Goal: Information Seeking & Learning: Learn about a topic

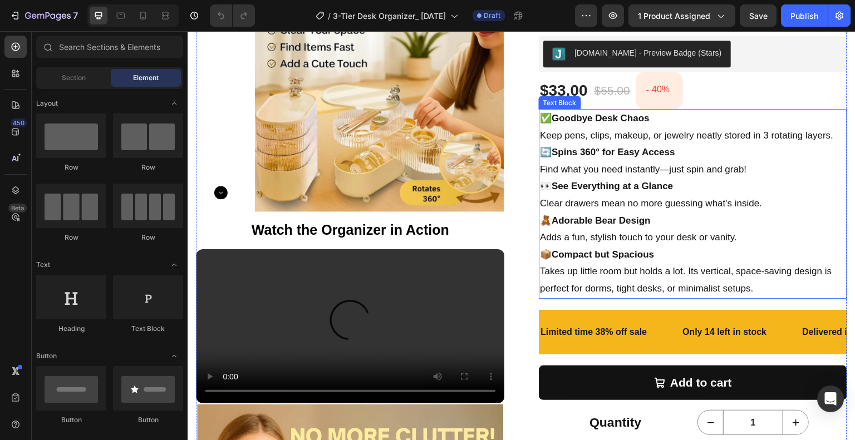
scroll to position [334, 0]
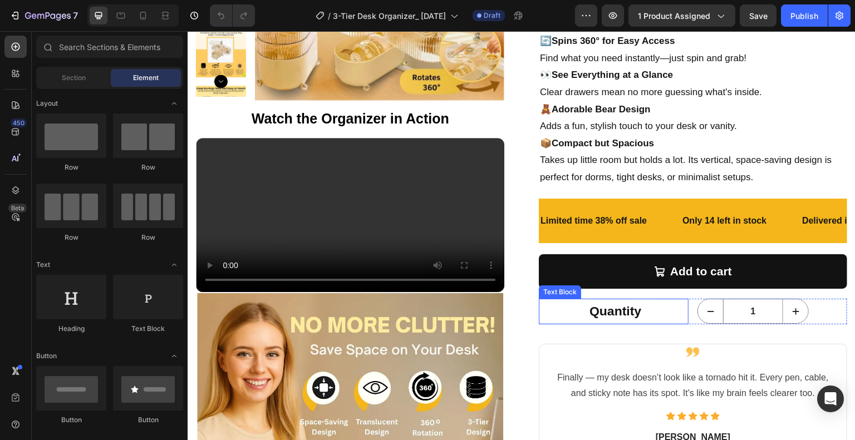
click at [621, 309] on strong "Quantity" at bounding box center [615, 311] width 52 height 14
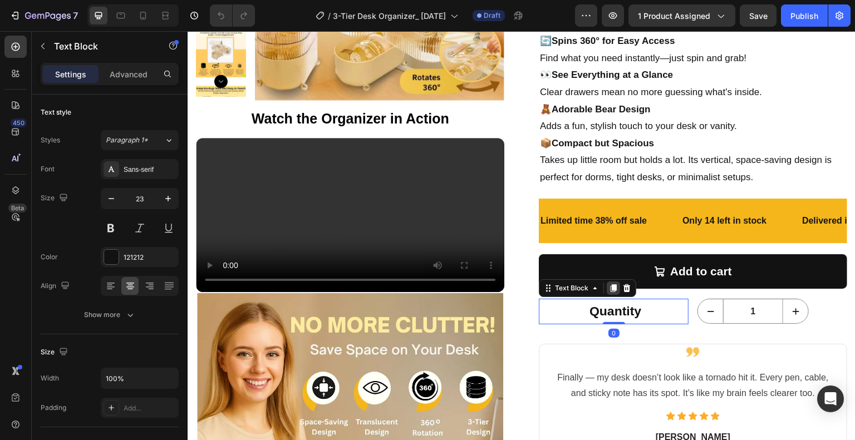
click at [609, 288] on icon at bounding box center [613, 288] width 9 height 9
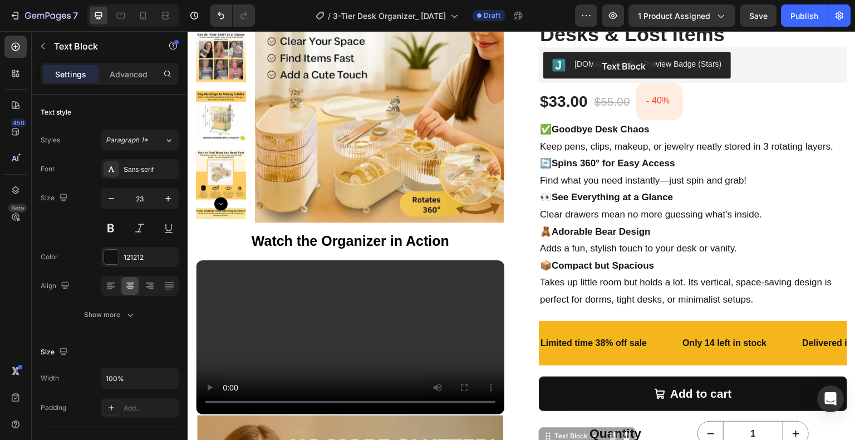
scroll to position [192, 0]
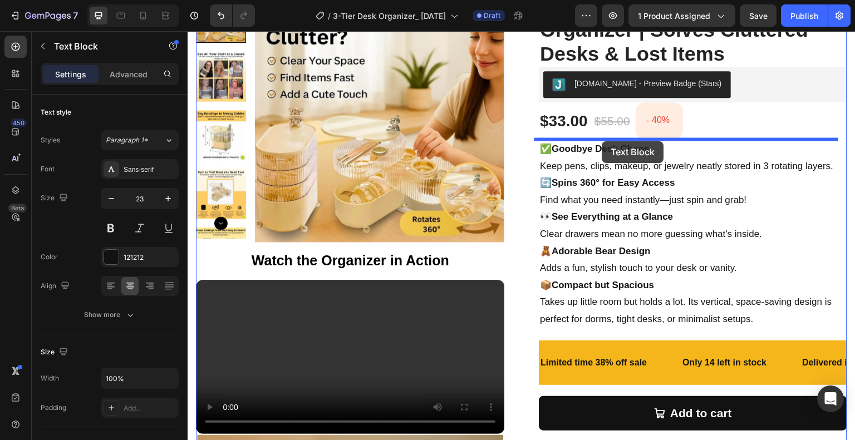
drag, startPoint x: 548, startPoint y: 317, endPoint x: 602, endPoint y: 141, distance: 183.9
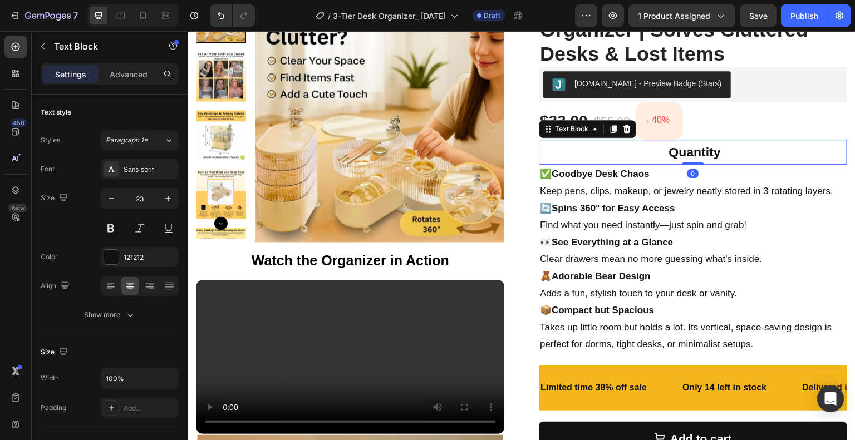
click at [669, 149] on strong "Quantity" at bounding box center [695, 152] width 52 height 14
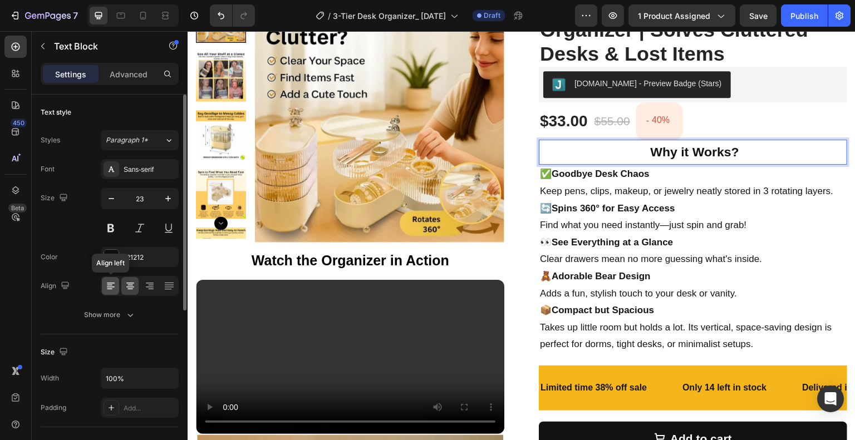
click at [102, 292] on div at bounding box center [110, 286] width 17 height 18
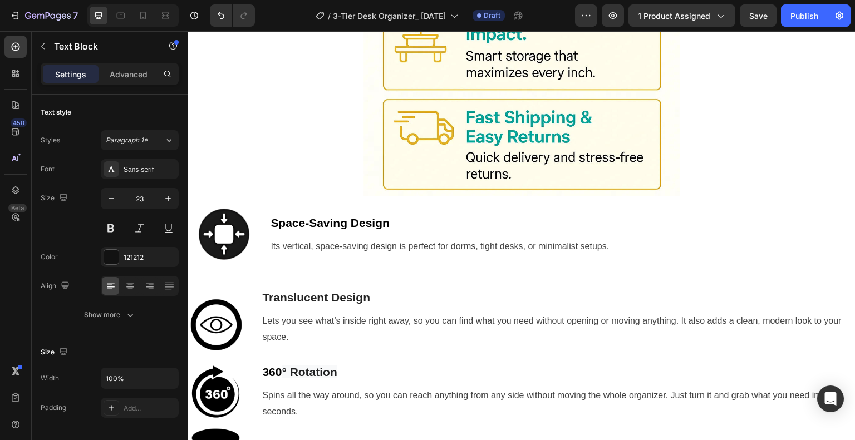
scroll to position [1861, 0]
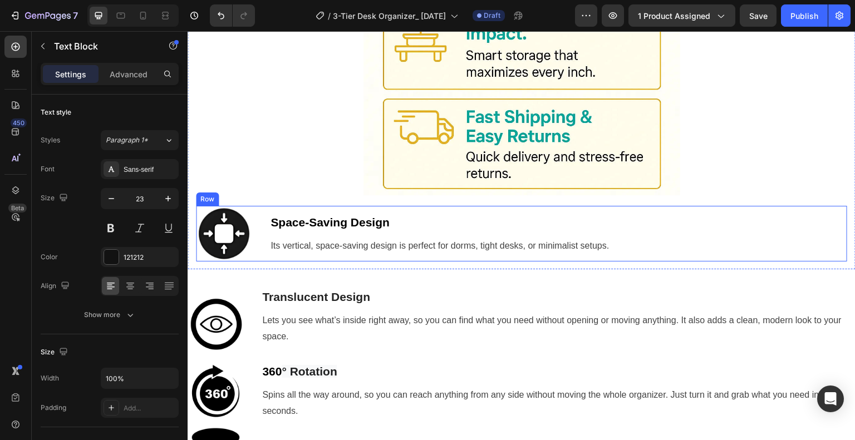
click at [258, 206] on div "Image Space-Saving Design Text block Its vertical, space-saving design is perfe…" at bounding box center [521, 234] width 651 height 56
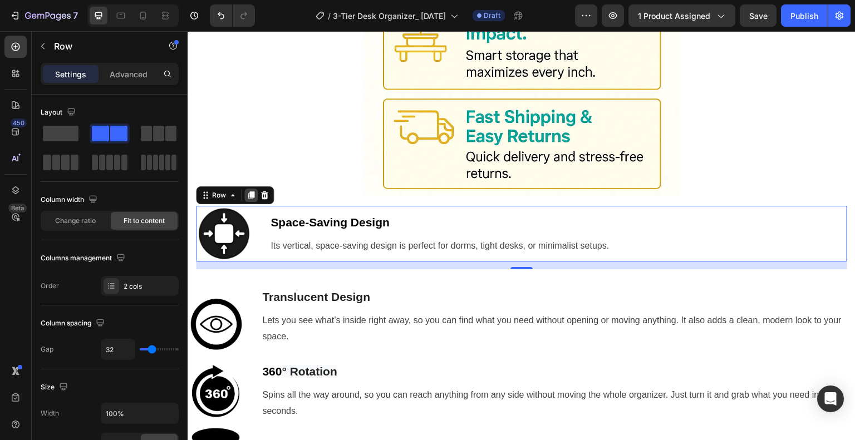
click at [254, 191] on icon at bounding box center [250, 195] width 9 height 9
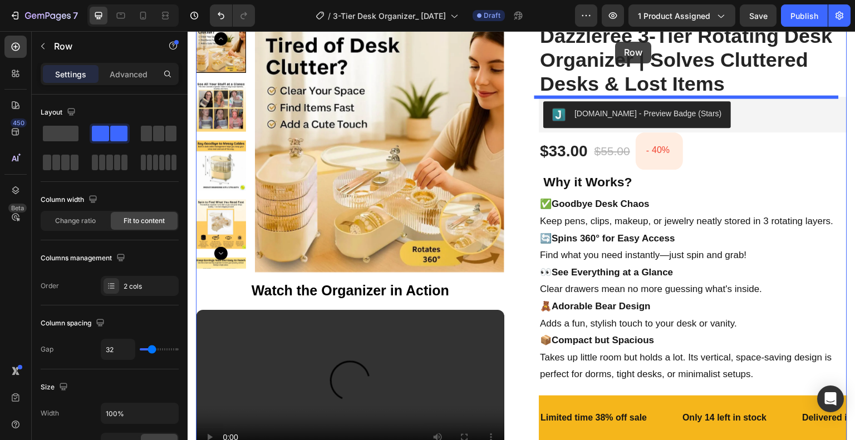
scroll to position [159, 0]
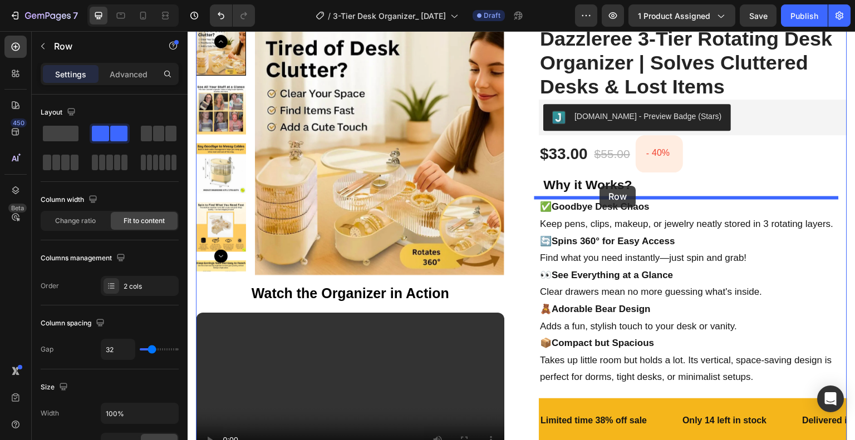
drag, startPoint x: 207, startPoint y: 247, endPoint x: 600, endPoint y: 186, distance: 397.5
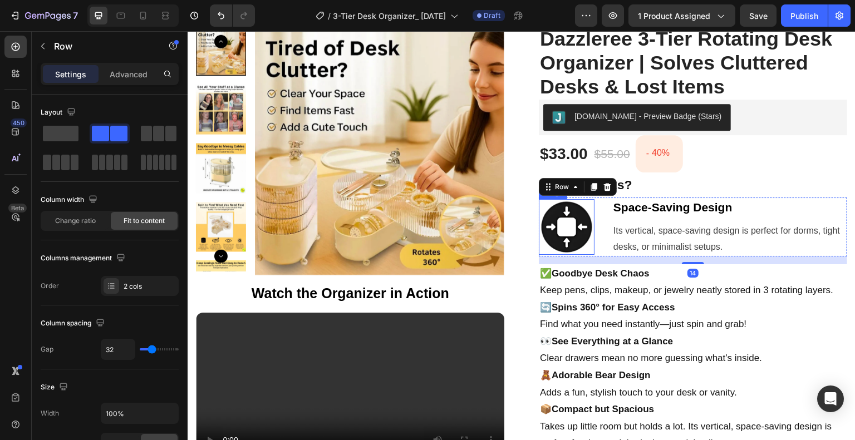
click at [565, 224] on img at bounding box center [567, 227] width 56 height 56
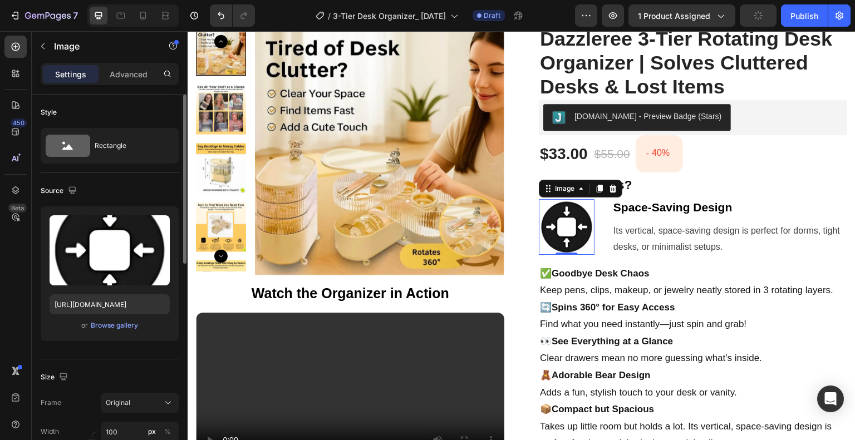
scroll to position [167, 0]
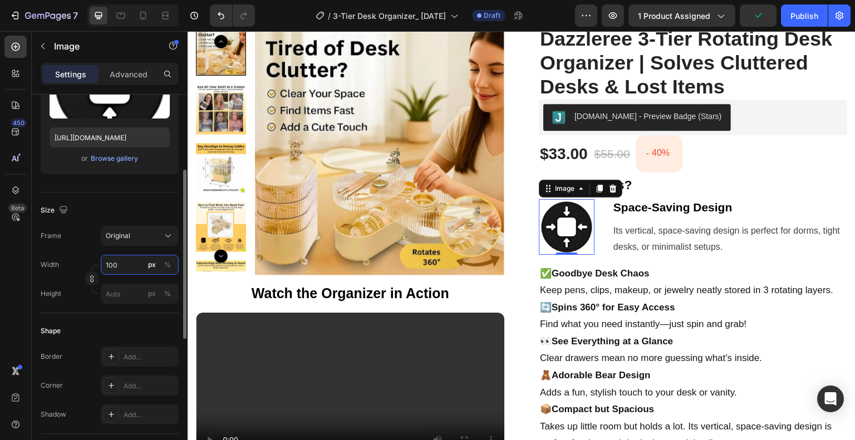
click at [118, 269] on input "100" at bounding box center [140, 265] width 78 height 20
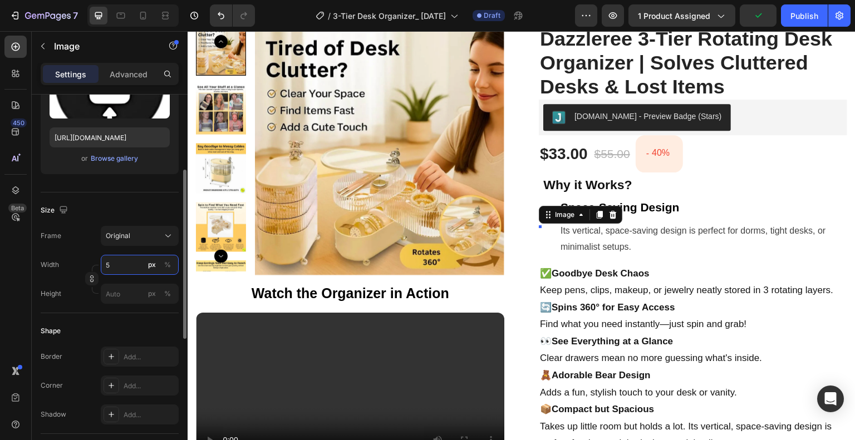
type input "50"
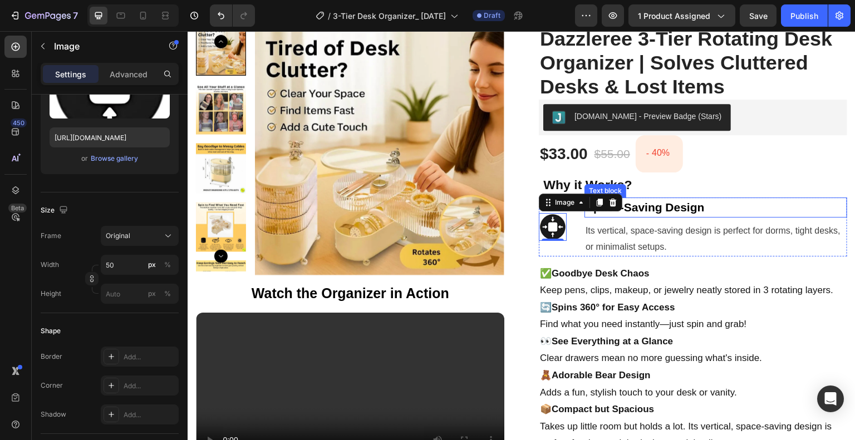
click at [687, 209] on strong "Space-Saving Design" at bounding box center [644, 207] width 119 height 13
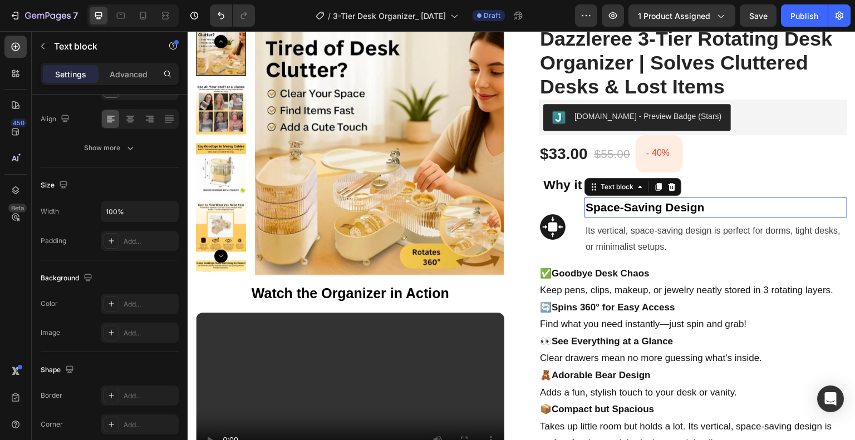
scroll to position [0, 0]
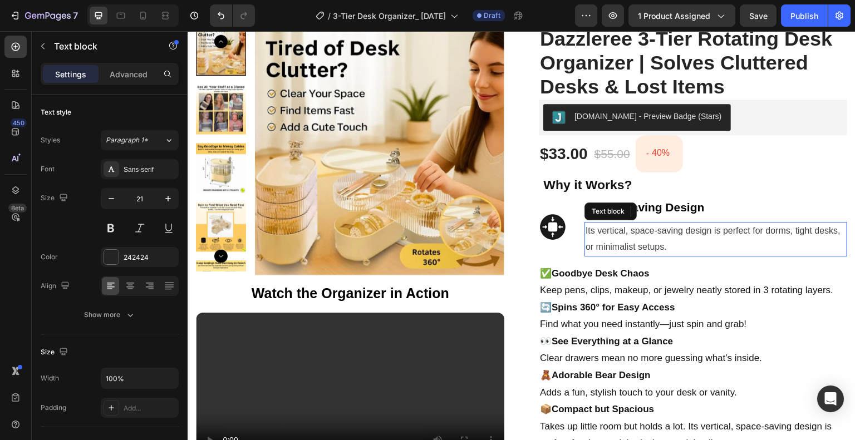
click at [628, 240] on p "Its vertical, space-saving design is perfect for dorms, tight desks, or minimal…" at bounding box center [715, 239] width 260 height 32
click at [737, 205] on p "Space-Saving Design" at bounding box center [715, 208] width 260 height 18
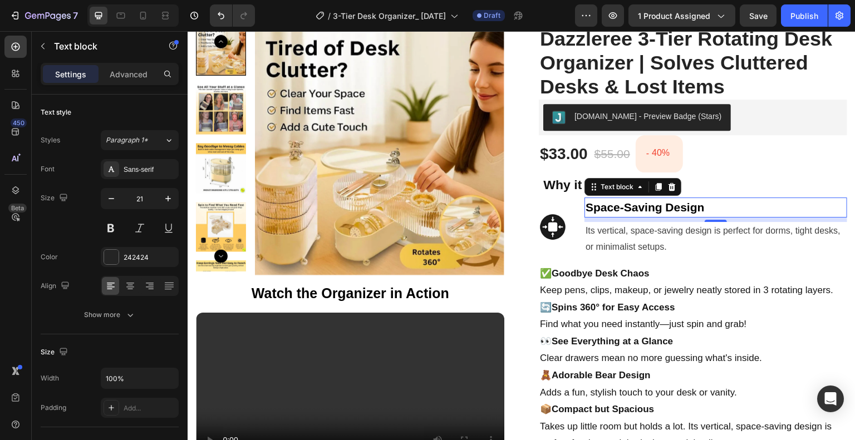
click at [712, 203] on p "Space-Saving Design" at bounding box center [715, 208] width 260 height 18
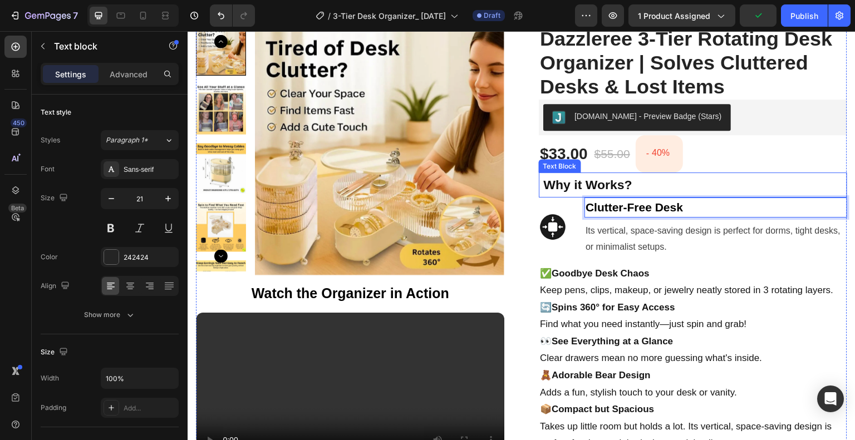
click at [629, 180] on p "Why it Works?" at bounding box center [693, 185] width 306 height 23
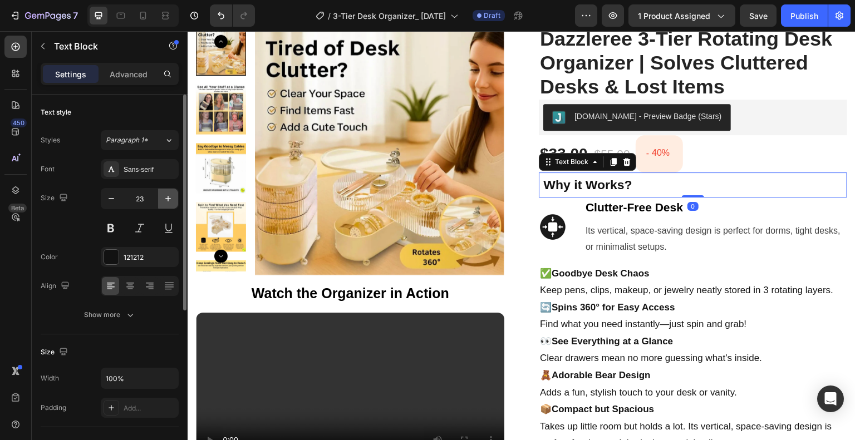
click at [168, 202] on icon "button" at bounding box center [167, 198] width 11 height 11
type input "25"
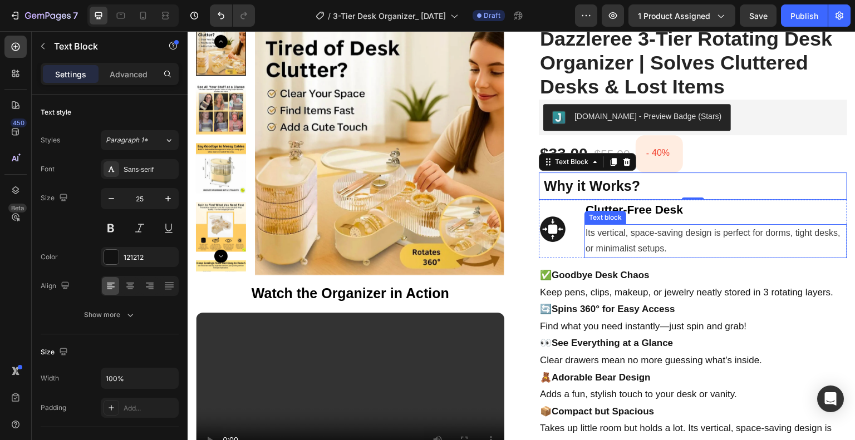
click at [679, 234] on span "Its vertical, space-saving design is perfect for dorms, tight desks, or minimal…" at bounding box center [712, 241] width 255 height 26
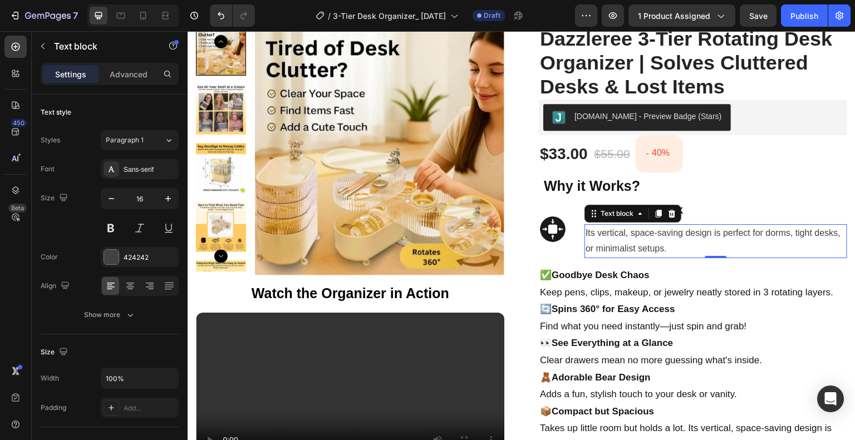
click at [627, 244] on span "Its vertical, space-saving design is perfect for dorms, tight desks, or minimal…" at bounding box center [712, 241] width 255 height 26
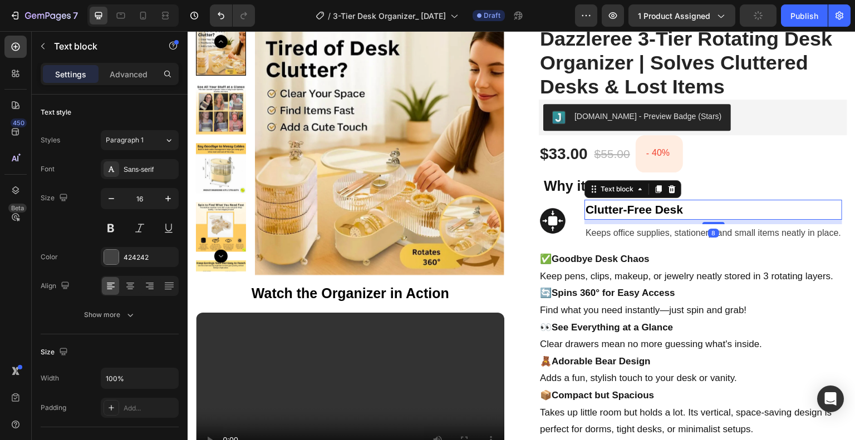
click at [645, 209] on strong "Clutter-Free Desk" at bounding box center [633, 209] width 97 height 13
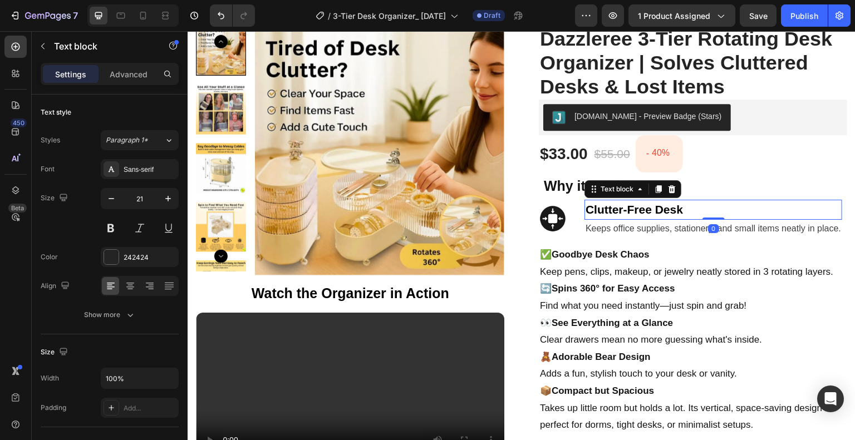
drag, startPoint x: 700, startPoint y: 221, endPoint x: 701, endPoint y: 215, distance: 6.1
click at [701, 215] on div "Clutter-Free Desk Text block 0" at bounding box center [713, 210] width 258 height 20
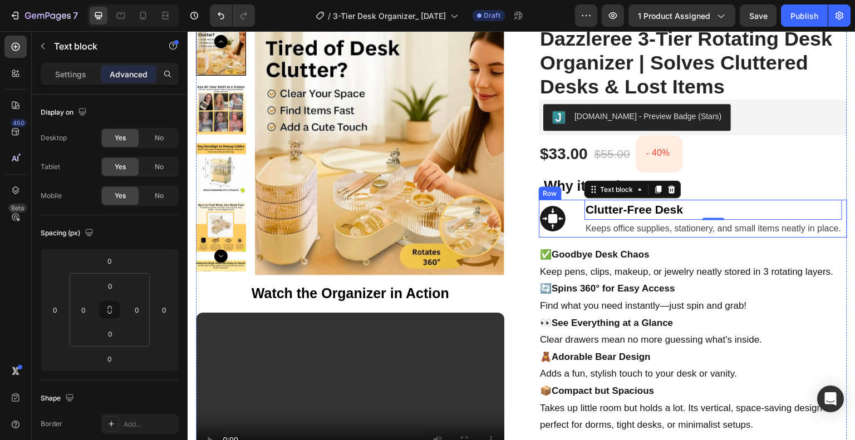
click at [574, 229] on div "Image Clutter-Free Desk Text block 0 Keeps office supplies, stationery, and sma…" at bounding box center [693, 219] width 308 height 38
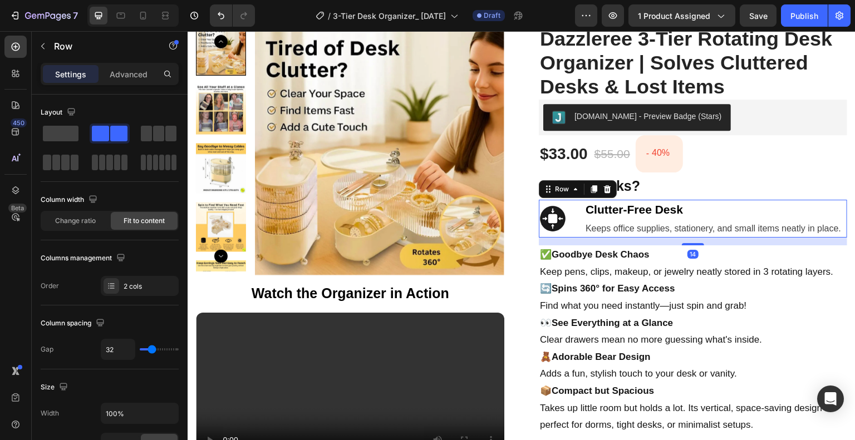
click at [591, 189] on icon at bounding box center [594, 189] width 6 height 8
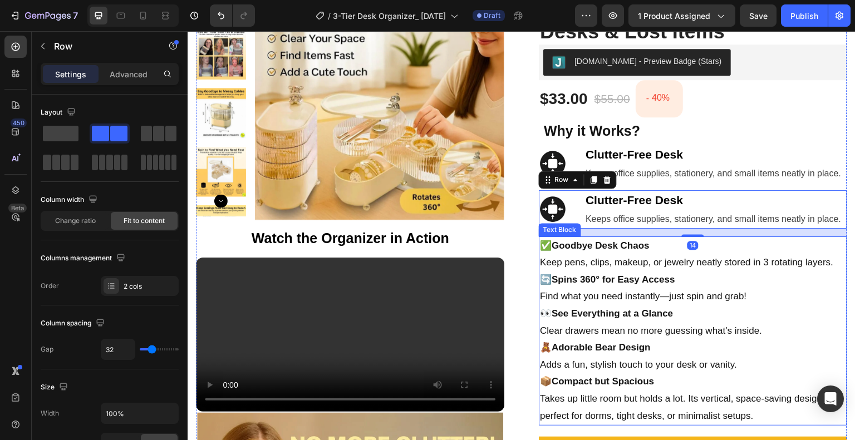
scroll to position [215, 0]
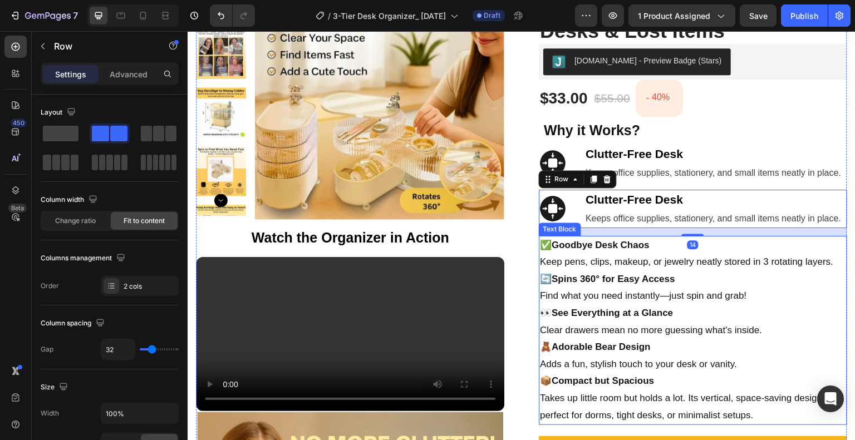
click at [651, 278] on strong "Spins 360° for Easy Access" at bounding box center [613, 279] width 124 height 11
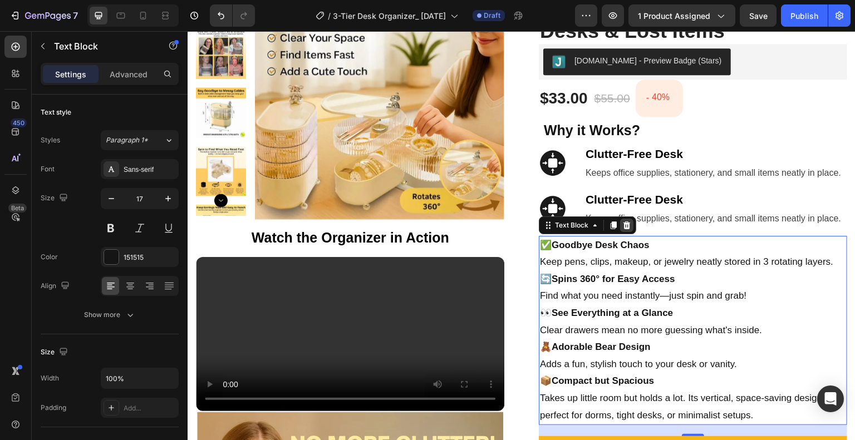
click at [625, 224] on icon at bounding box center [626, 225] width 9 height 9
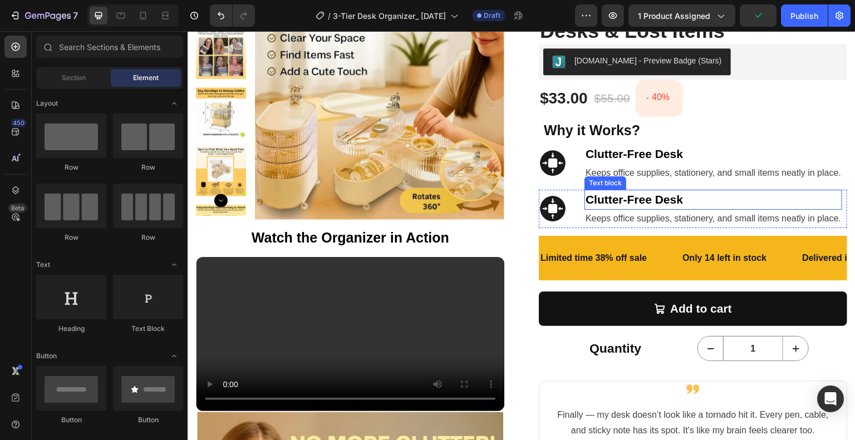
click at [636, 196] on strong "Clutter-Free Desk" at bounding box center [633, 199] width 97 height 13
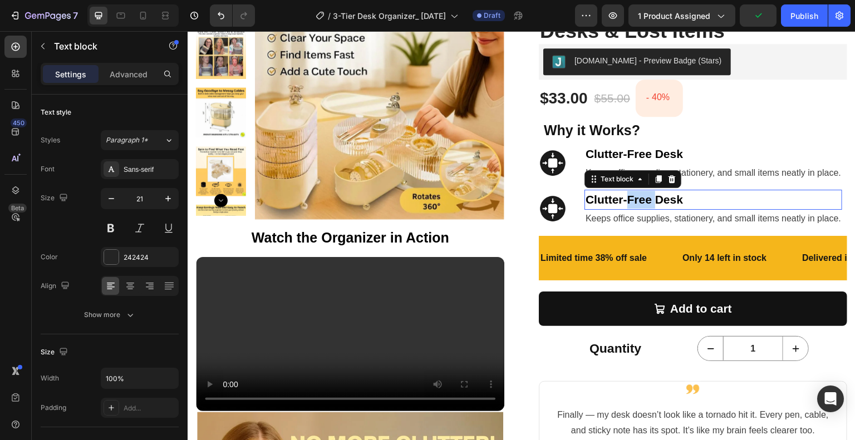
click at [636, 196] on strong "Clutter-Free Desk" at bounding box center [633, 199] width 97 height 13
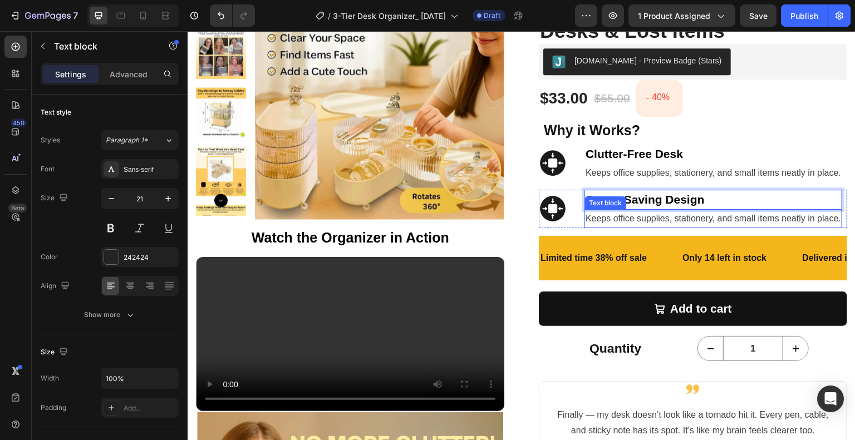
click at [589, 218] on span "Keeps office supplies, stationery, and small items neatly in place." at bounding box center [712, 218] width 255 height 9
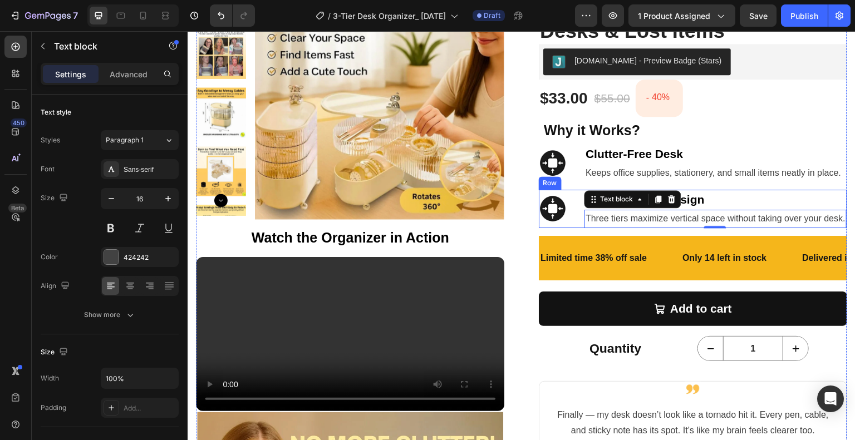
click at [573, 220] on div "Image Space-Saving Design Text block Three tiers maximize vertical space withou…" at bounding box center [693, 209] width 308 height 38
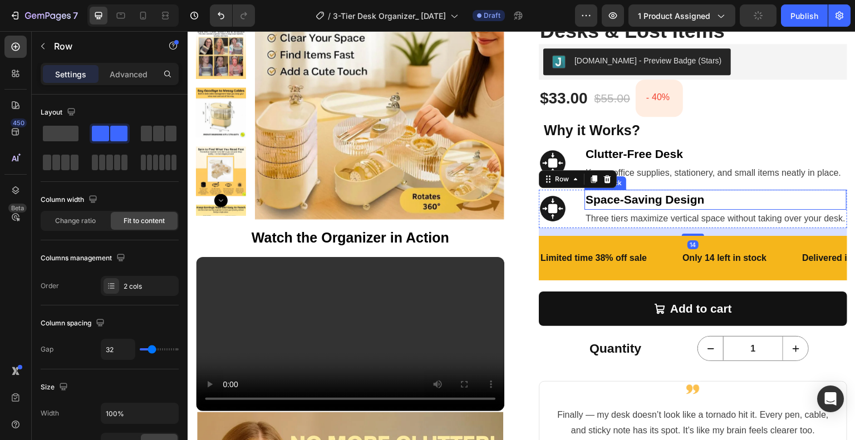
click at [672, 198] on strong "Space-Saving Design" at bounding box center [644, 199] width 119 height 13
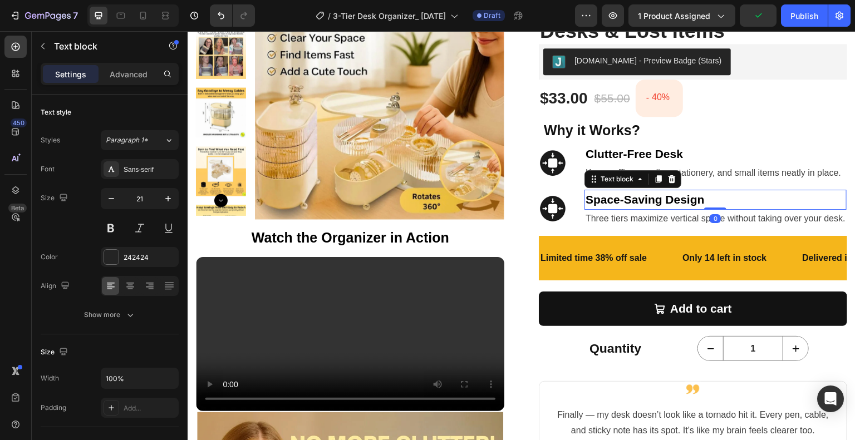
drag, startPoint x: 706, startPoint y: 207, endPoint x: 707, endPoint y: 199, distance: 7.9
click at [707, 199] on div "Space-Saving Design Text block 0" at bounding box center [715, 200] width 262 height 20
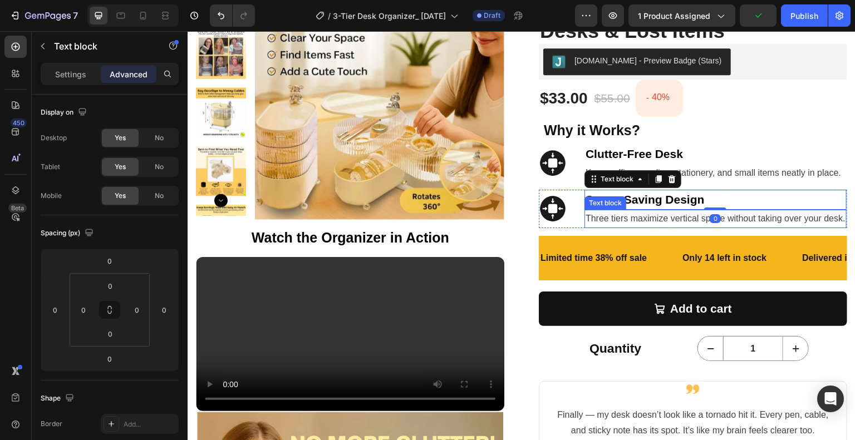
click at [660, 220] on span "Three tiers maximize vertical space without taking over your desk." at bounding box center [715, 218] width 260 height 9
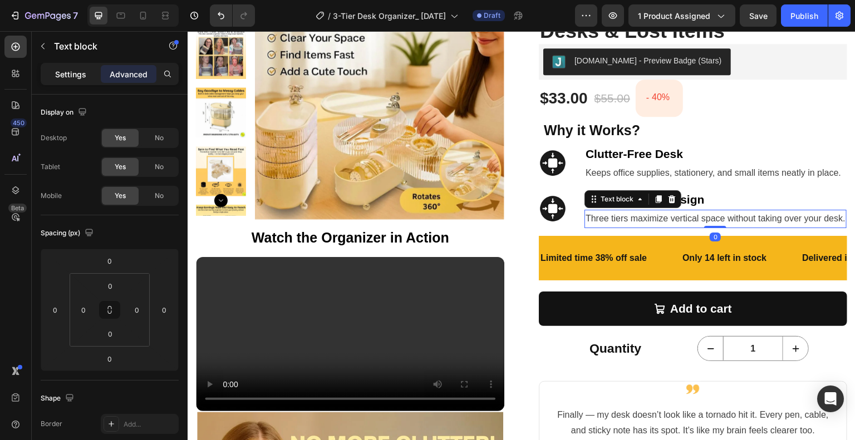
click at [67, 73] on p "Settings" at bounding box center [70, 74] width 31 height 12
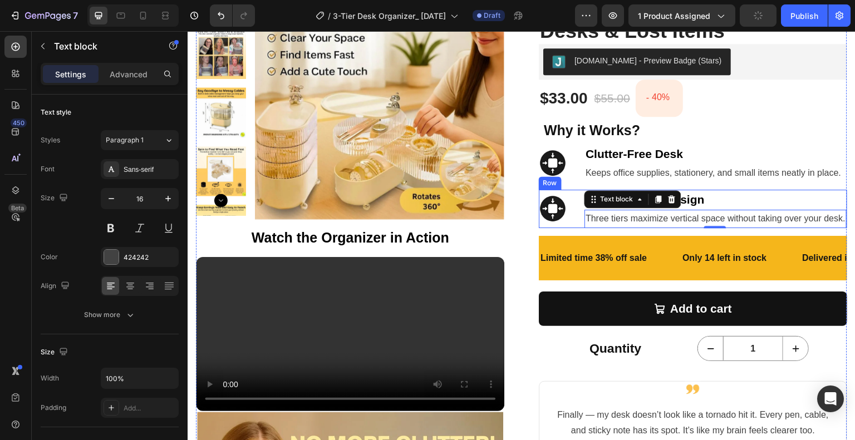
click at [575, 224] on div "Image Space-Saving Design Text block Three tiers maximize vertical space withou…" at bounding box center [693, 209] width 308 height 38
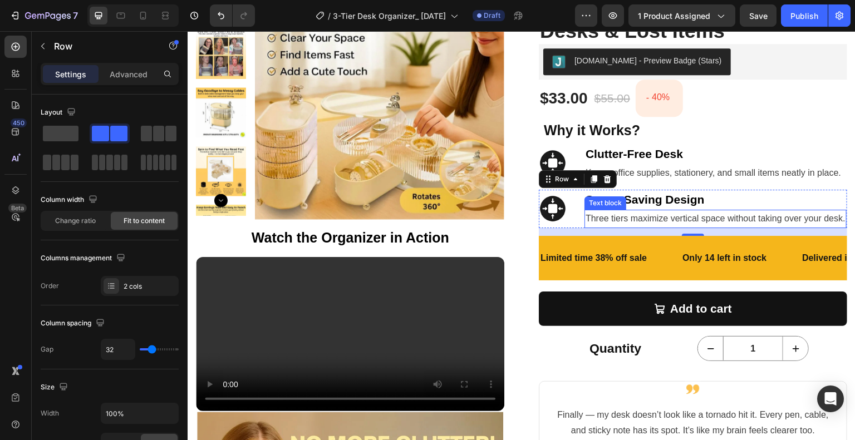
click at [635, 226] on p "Three tiers maximize vertical space without taking over your desk." at bounding box center [715, 219] width 260 height 16
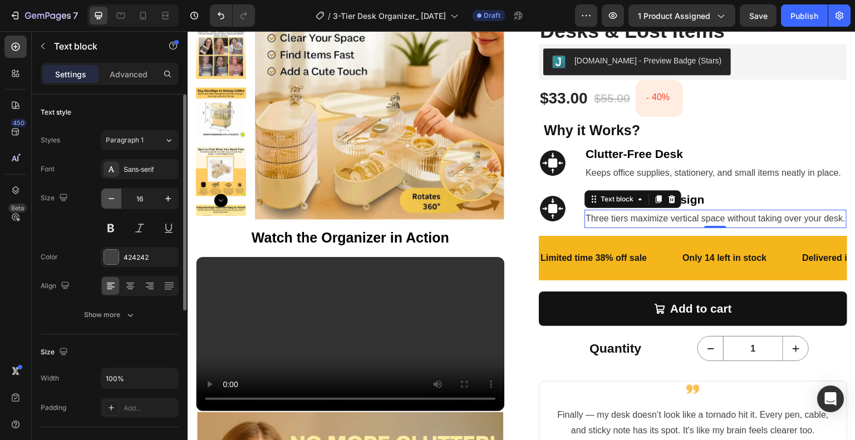
click at [113, 197] on icon "button" at bounding box center [111, 198] width 11 height 11
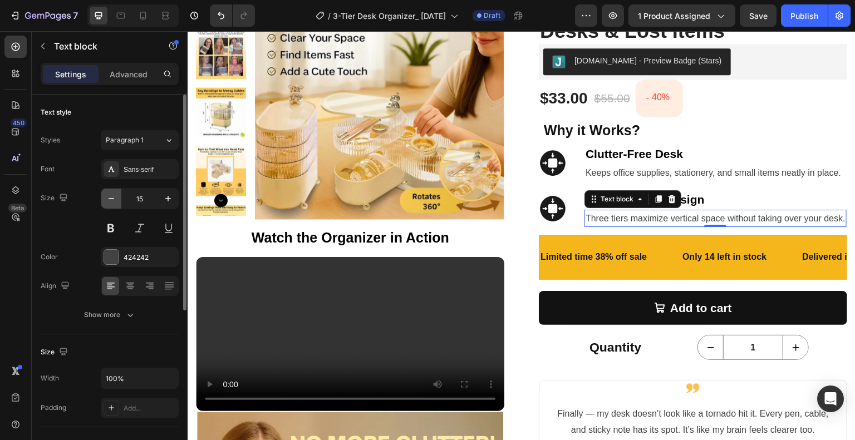
click at [113, 197] on icon "button" at bounding box center [111, 198] width 11 height 11
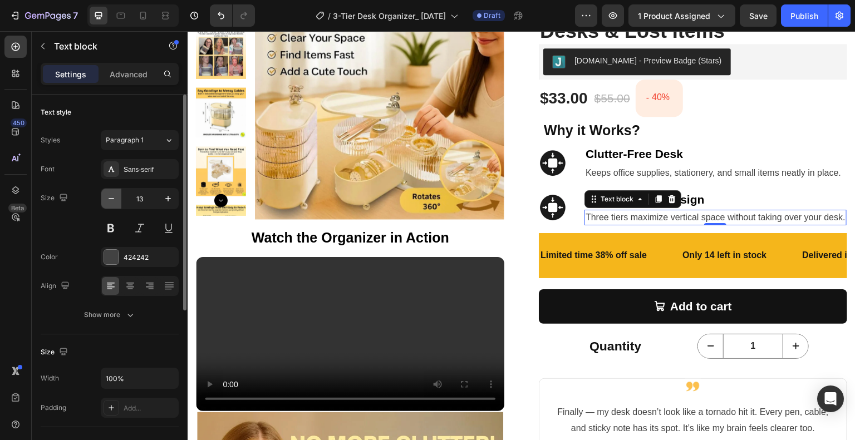
click at [113, 197] on icon "button" at bounding box center [111, 198] width 11 height 11
click at [112, 197] on icon "button" at bounding box center [111, 198] width 11 height 11
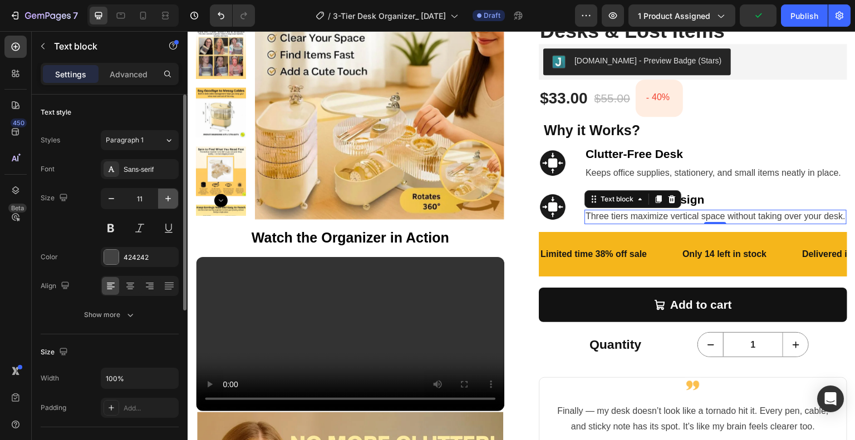
click at [167, 201] on icon "button" at bounding box center [167, 198] width 11 height 11
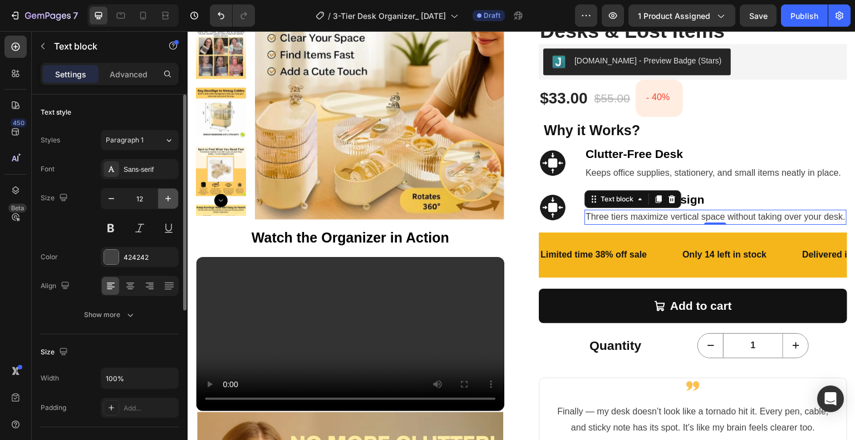
click at [167, 199] on icon "button" at bounding box center [167, 198] width 11 height 11
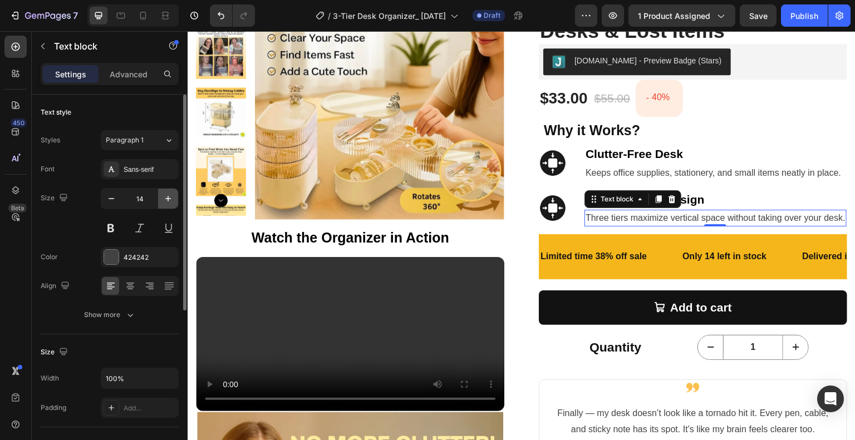
click at [167, 199] on icon "button" at bounding box center [167, 198] width 11 height 11
type input "15"
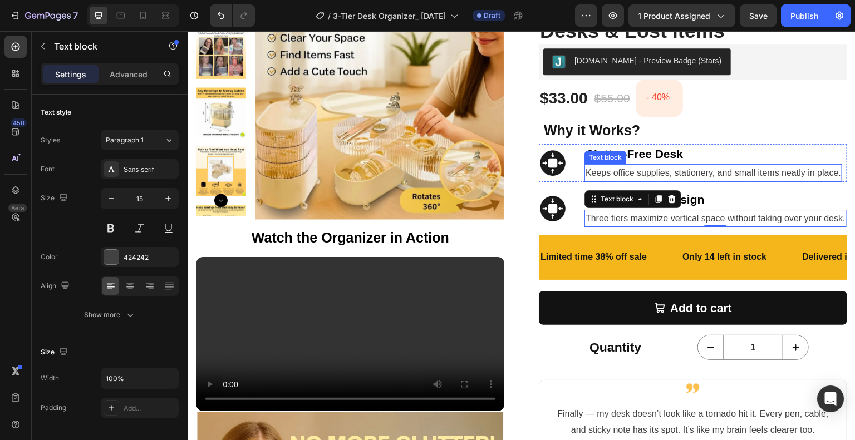
click at [766, 170] on span "Keeps office supplies, stationery, and small items neatly in place." at bounding box center [712, 172] width 255 height 9
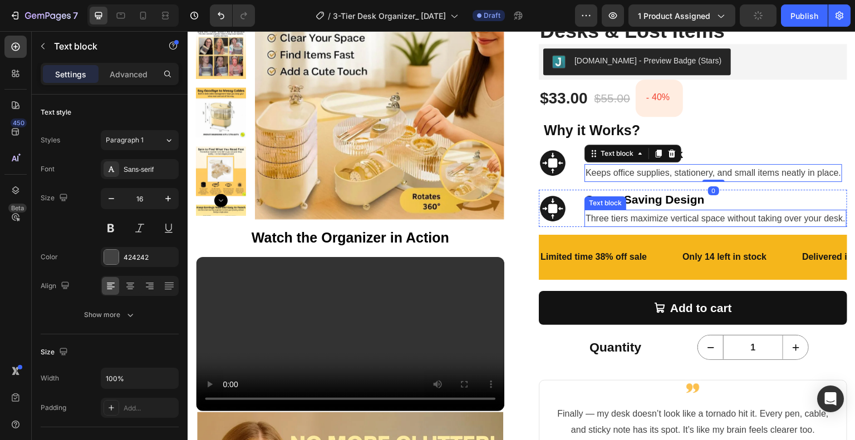
click at [609, 223] on p "Three tiers maximize vertical space without taking over your desk." at bounding box center [715, 218] width 260 height 15
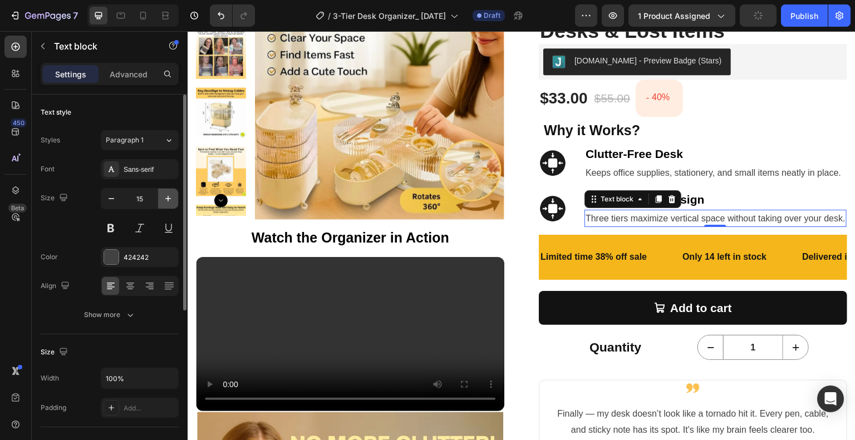
click at [171, 199] on icon "button" at bounding box center [167, 198] width 11 height 11
type input "16"
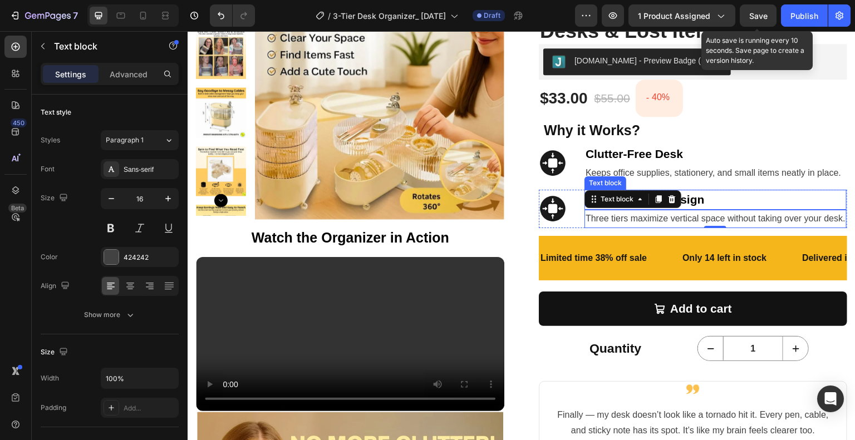
click at [753, 194] on p "Space-Saving Design" at bounding box center [715, 200] width 260 height 18
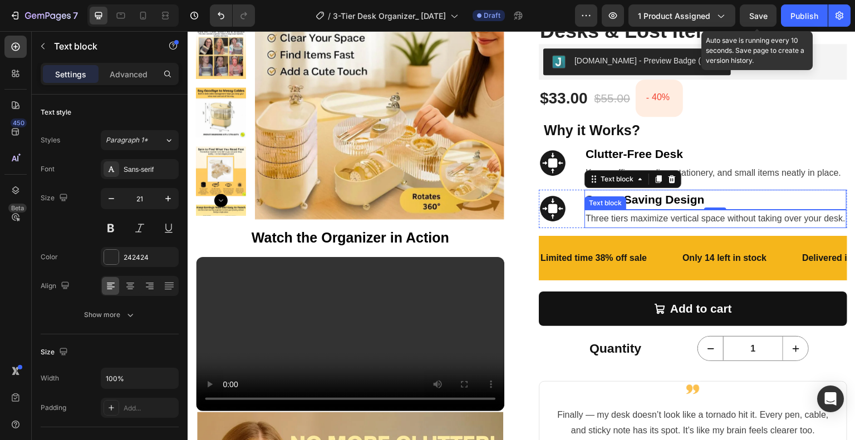
click at [781, 227] on p "Three tiers maximize vertical space without taking over your desk." at bounding box center [715, 219] width 260 height 16
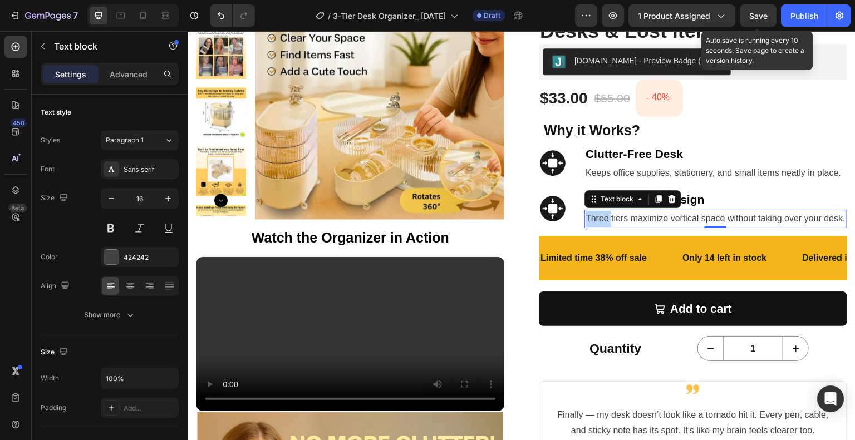
click at [597, 218] on span "Three tiers maximize vertical space without taking over your desk." at bounding box center [715, 218] width 260 height 9
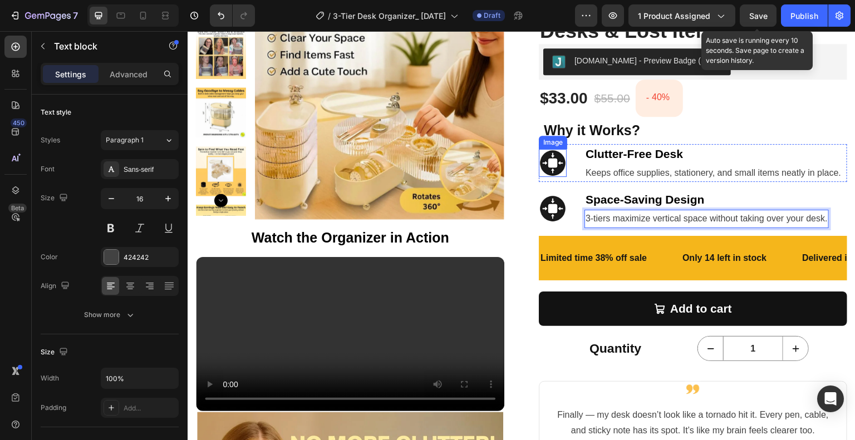
click at [552, 165] on img at bounding box center [553, 163] width 28 height 28
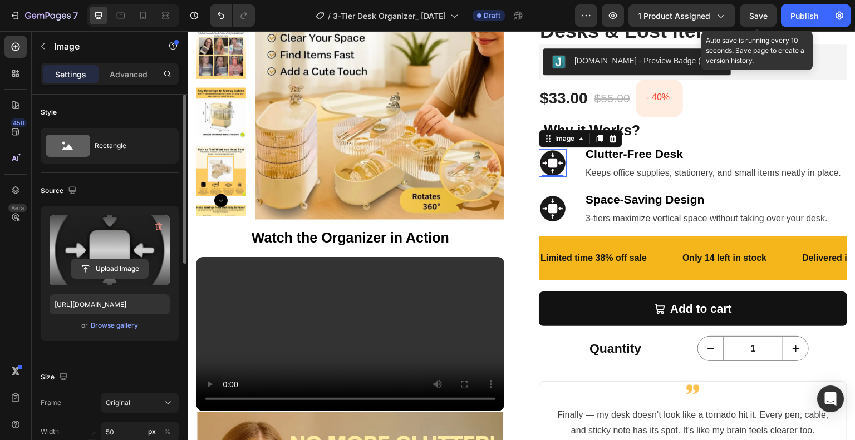
click at [115, 264] on input "file" at bounding box center [109, 268] width 77 height 19
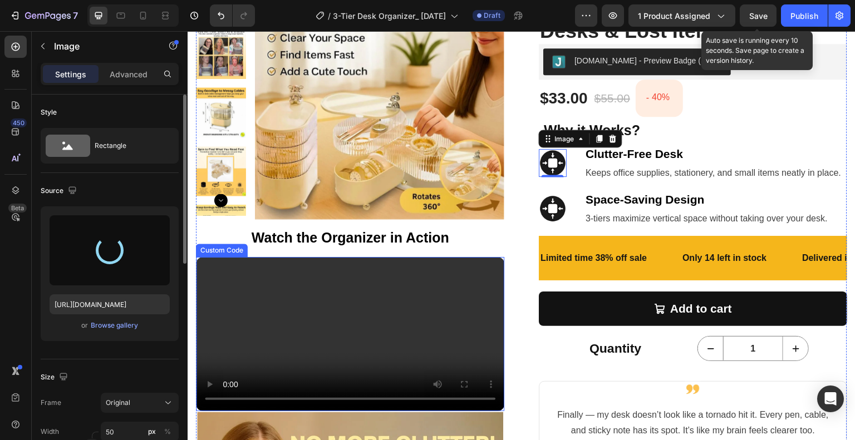
type input "[URL][DOMAIN_NAME]"
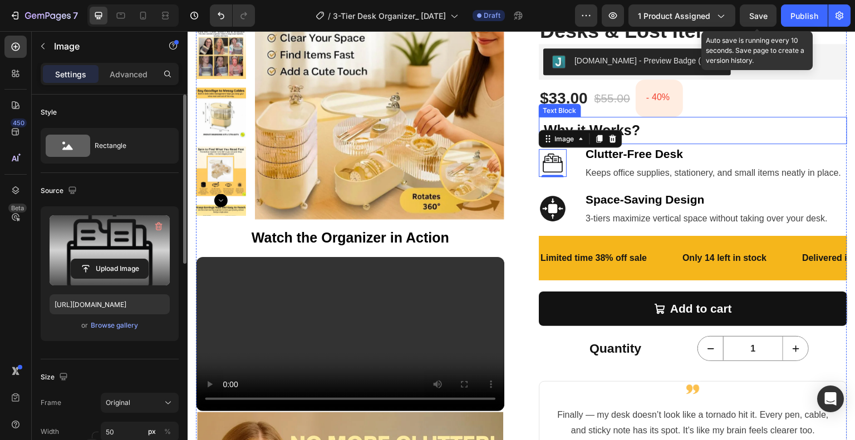
click at [773, 131] on p "Why it Works?" at bounding box center [693, 130] width 306 height 25
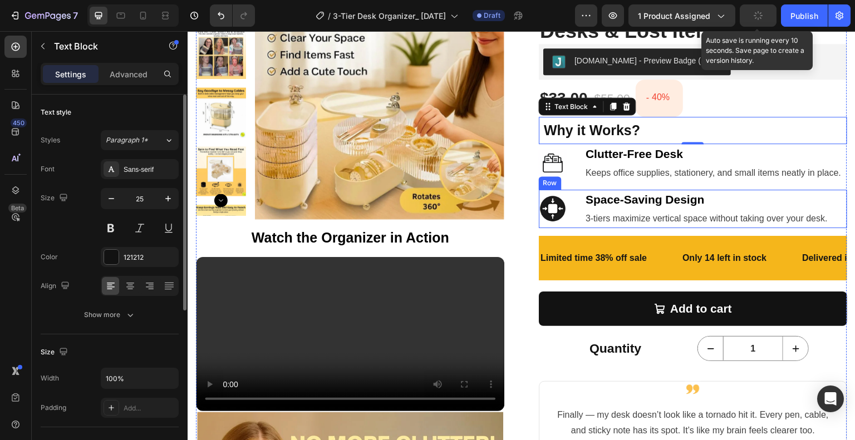
click at [571, 195] on div "Image Space-Saving Design Text block 3-tiers maximize vertical space without ta…" at bounding box center [693, 209] width 308 height 38
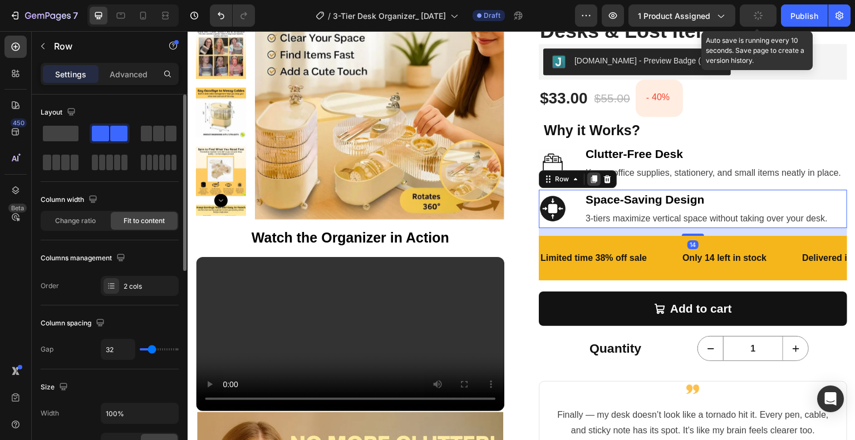
click at [589, 178] on icon at bounding box center [593, 179] width 9 height 9
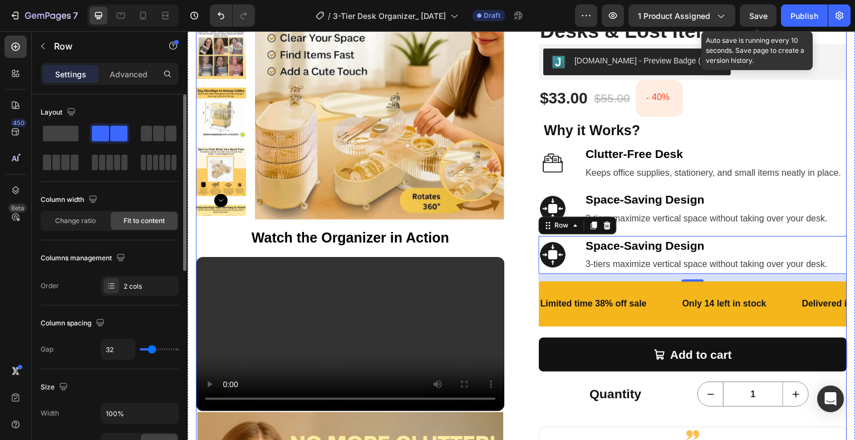
click at [520, 234] on div "Product Images Watch the Organizer in Action Text Block Your browser does not s…" at bounding box center [521, 353] width 651 height 767
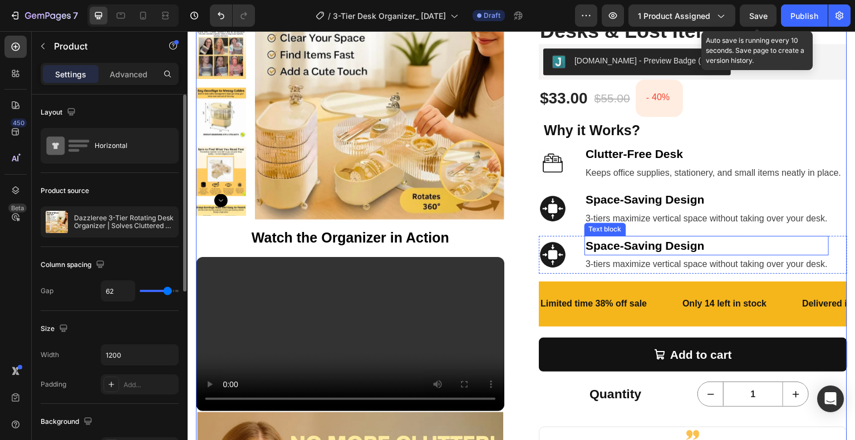
click at [639, 244] on strong "Space-Saving Design" at bounding box center [644, 245] width 119 height 13
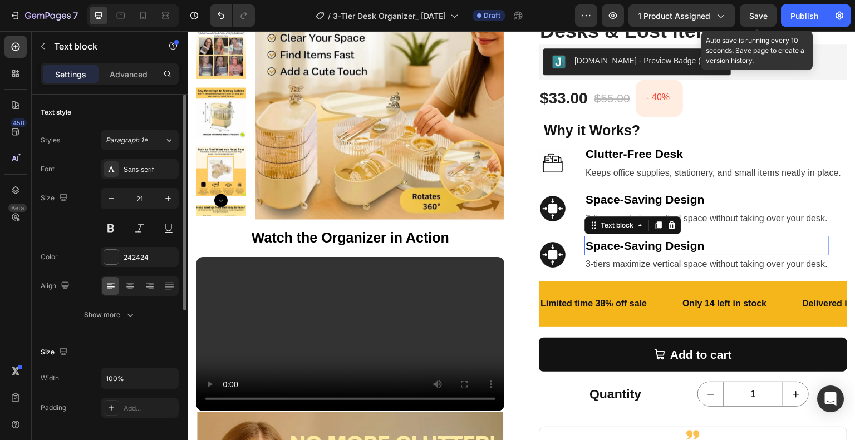
click at [639, 244] on strong "Space-Saving Design" at bounding box center [644, 245] width 119 height 13
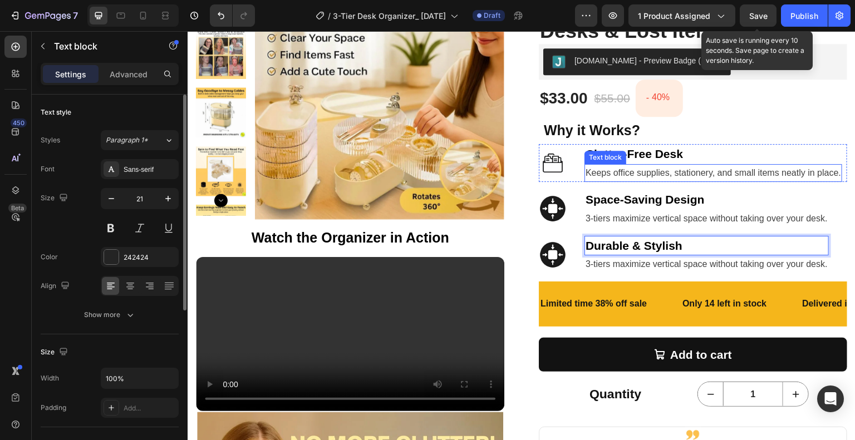
click at [615, 171] on span "Keeps office supplies, stationery, and small items neatly in place." at bounding box center [712, 172] width 255 height 9
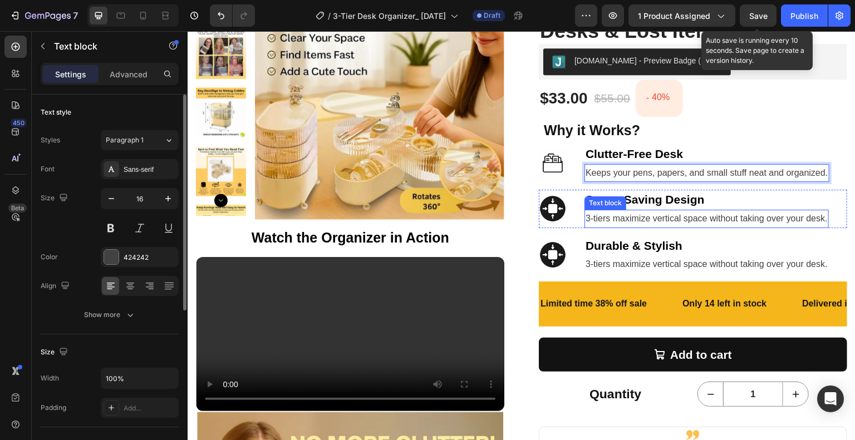
click at [595, 218] on span "3-tiers maximize vertical space without taking over your desk." at bounding box center [706, 218] width 242 height 9
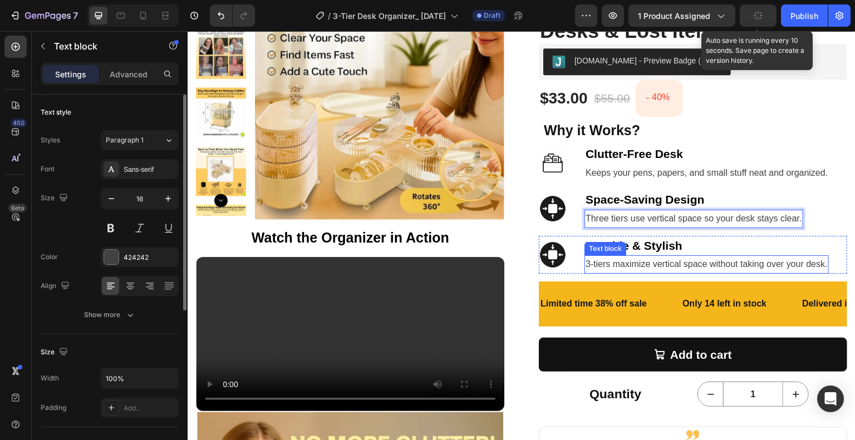
click at [588, 265] on span "3-tiers maximize vertical space without taking over your desk." at bounding box center [706, 263] width 242 height 9
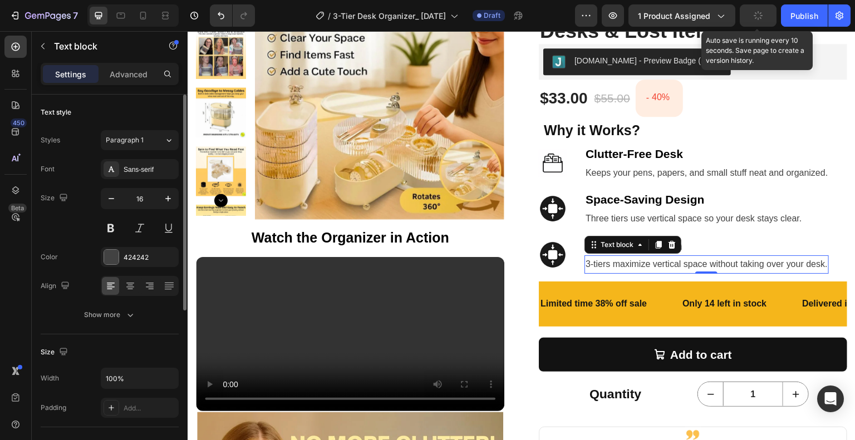
click at [588, 265] on span "3-tiers maximize vertical space without taking over your desk." at bounding box center [706, 263] width 242 height 9
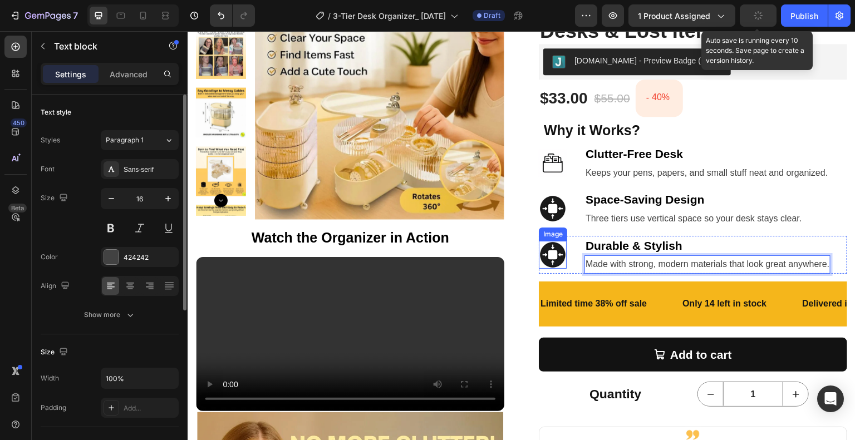
click at [560, 251] on img at bounding box center [553, 255] width 28 height 28
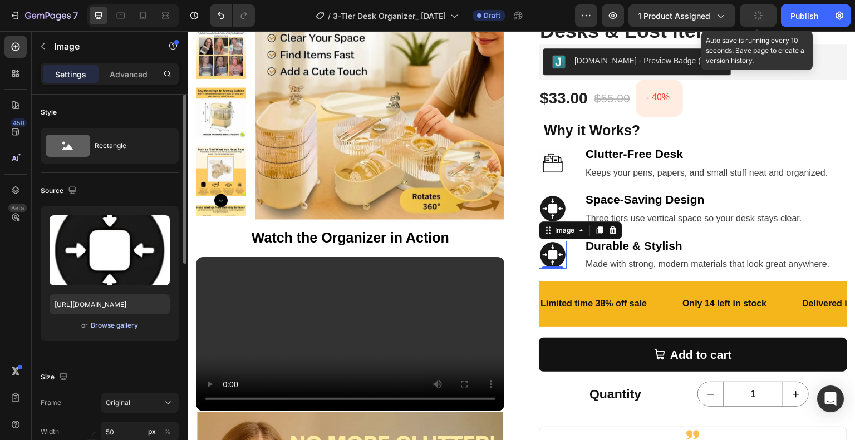
click at [105, 328] on div "Browse gallery" at bounding box center [114, 325] width 47 height 10
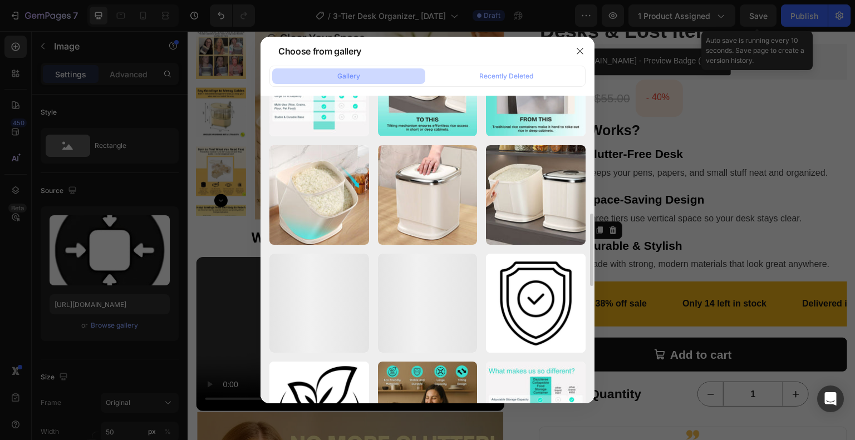
scroll to position [556, 0]
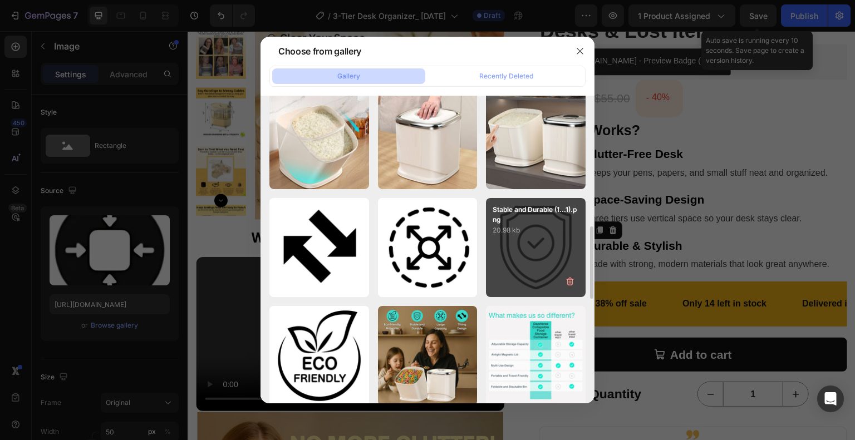
click at [545, 240] on div "Stable and Durable (1...1).png 20.98 kb" at bounding box center [536, 248] width 100 height 100
type input "[URL][DOMAIN_NAME]"
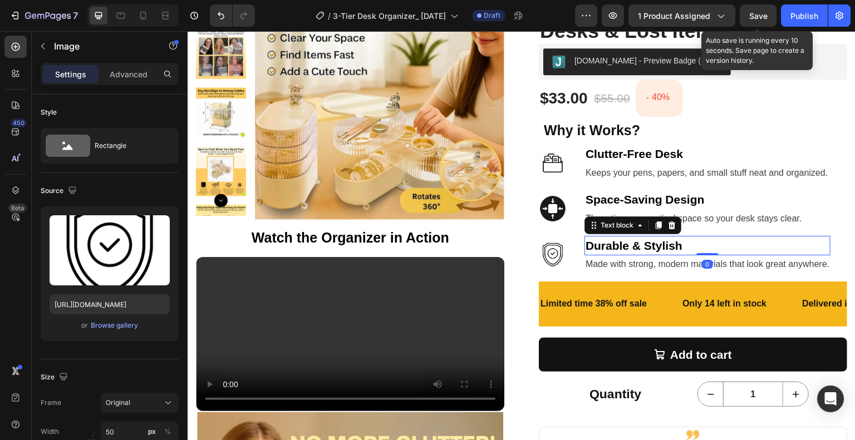
click at [700, 246] on p "Durable & Stylish" at bounding box center [707, 246] width 244 height 18
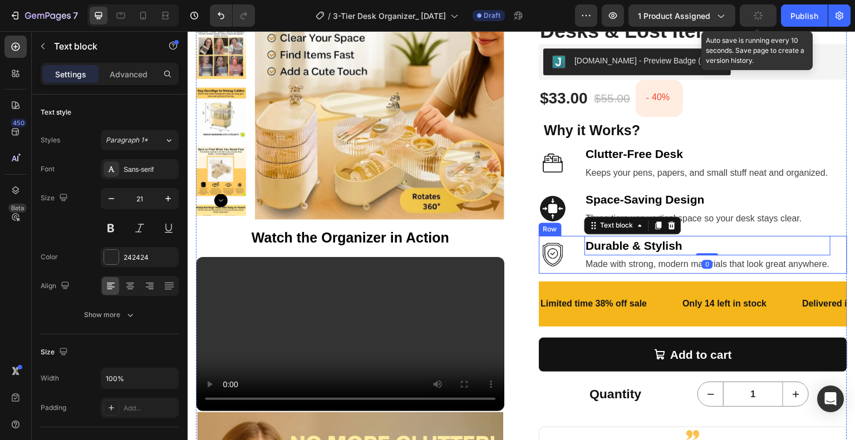
click at [567, 254] on div "Image Durable & Stylish Text block 0 Made with strong, modern materials that lo…" at bounding box center [693, 255] width 308 height 38
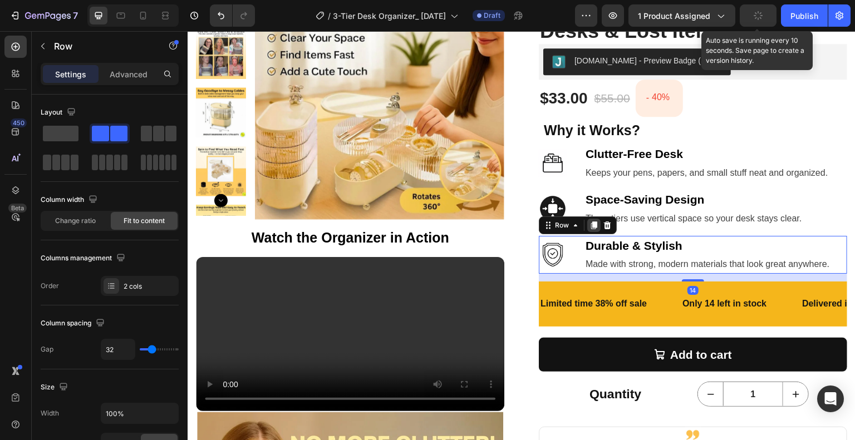
click at [591, 225] on icon at bounding box center [594, 225] width 6 height 8
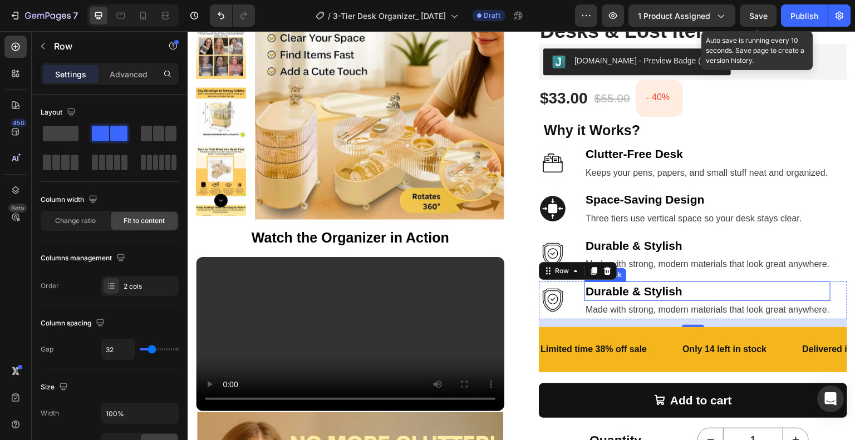
click at [663, 285] on strong "Durable & Stylish" at bounding box center [633, 291] width 97 height 13
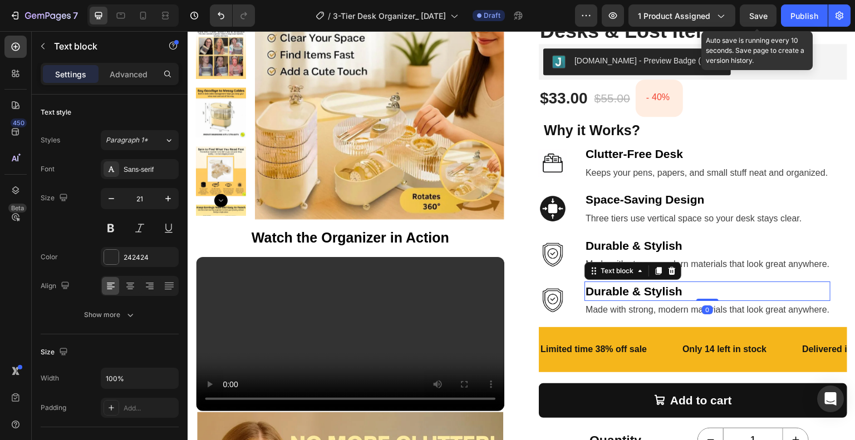
click at [663, 285] on strong "Durable & Stylish" at bounding box center [633, 291] width 97 height 13
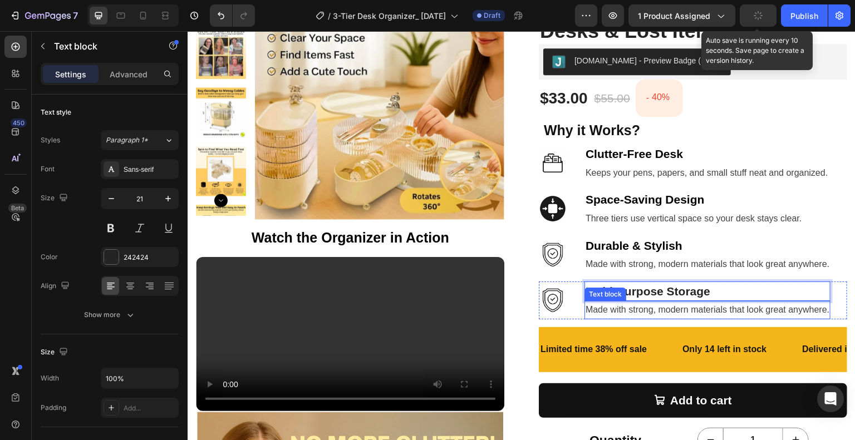
click at [682, 305] on span "Made with strong, modern materials that look great anywhere." at bounding box center [707, 309] width 244 height 9
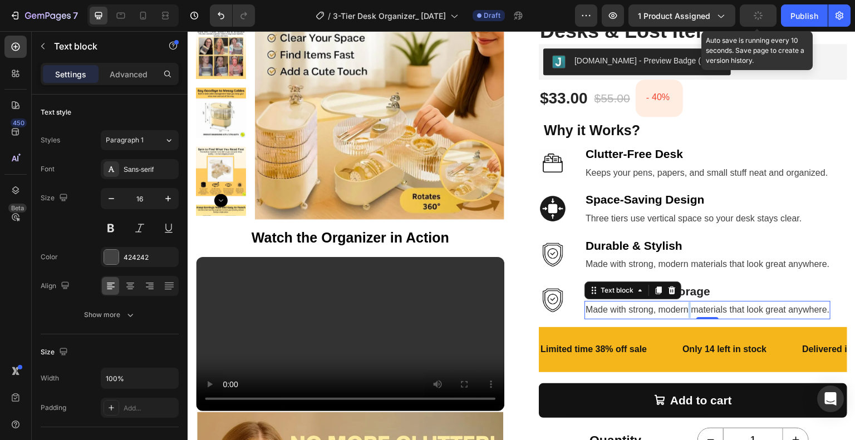
click at [682, 305] on span "Made with strong, modern materials that look great anywhere." at bounding box center [707, 309] width 244 height 9
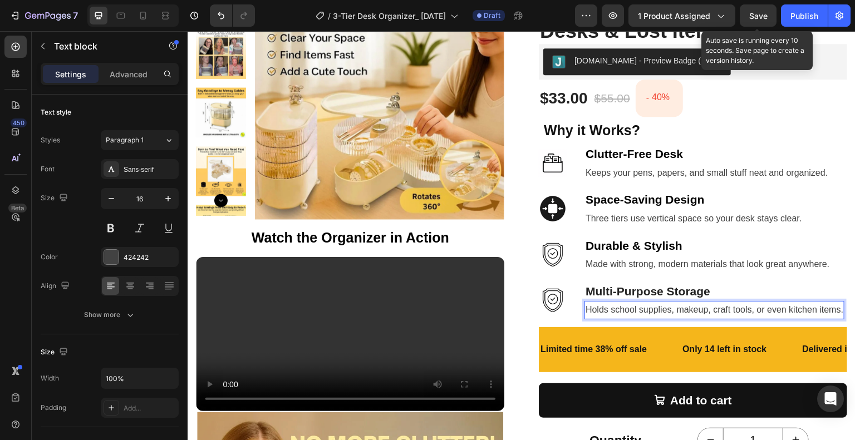
click at [712, 312] on span "Holds school supplies, makeup, craft tools, or even kitchen items." at bounding box center [714, 309] width 258 height 9
click at [710, 310] on span "Holds school supplies, makeup, craft tools, or even kitchen items." at bounding box center [714, 309] width 258 height 9
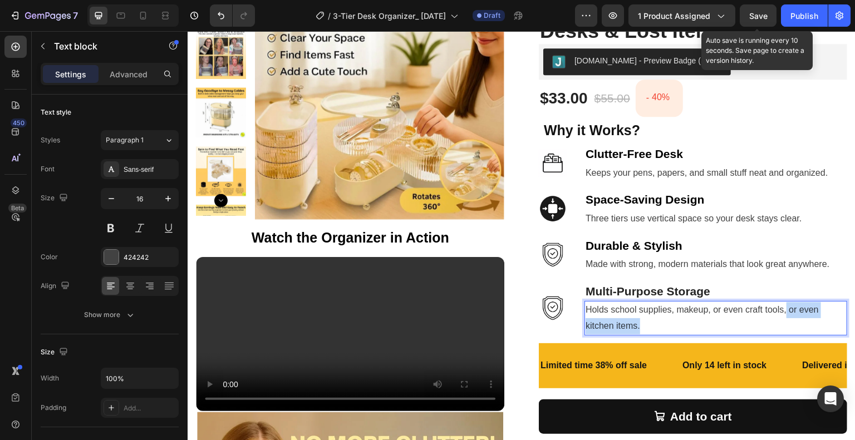
drag, startPoint x: 782, startPoint y: 312, endPoint x: 795, endPoint y: 332, distance: 24.1
click at [795, 332] on p "Holds school supplies, makeup, or even craft tools, or even kitchen items." at bounding box center [715, 318] width 260 height 32
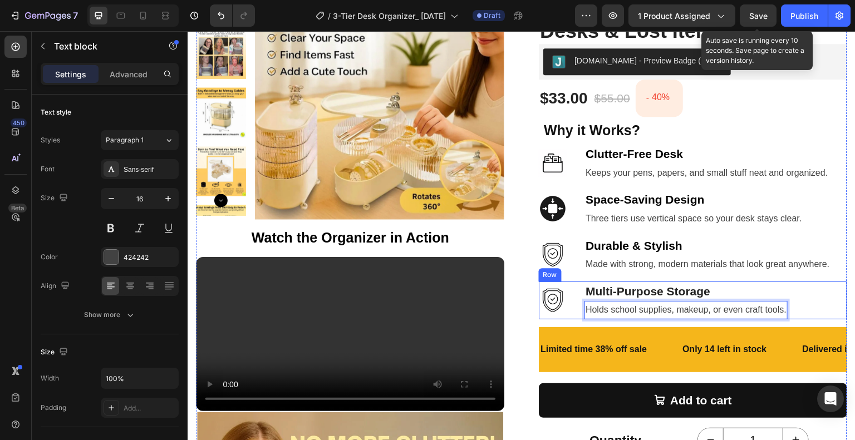
click at [803, 292] on div "Image Multi-Purpose Storage Text block Holds school supplies, makeup, or even c…" at bounding box center [693, 300] width 308 height 38
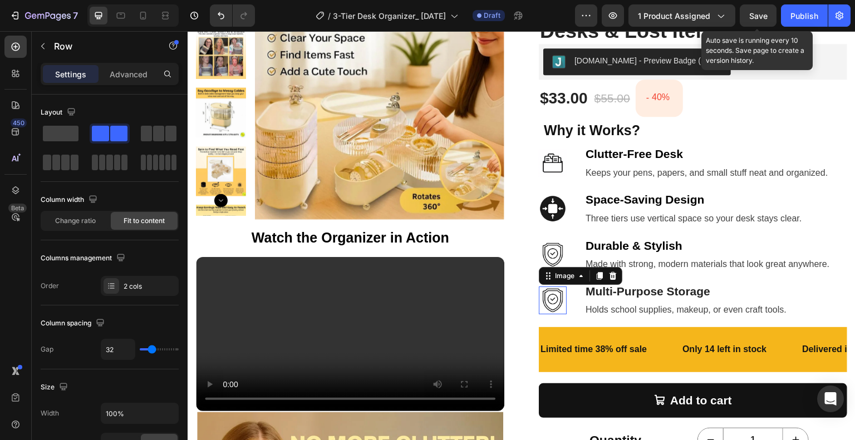
click at [553, 298] on img at bounding box center [553, 301] width 28 height 28
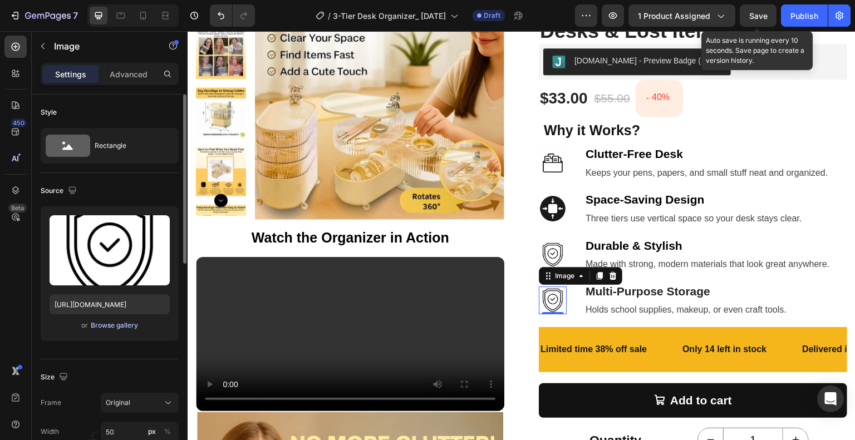
click at [116, 320] on div "Browse gallery" at bounding box center [114, 325] width 47 height 10
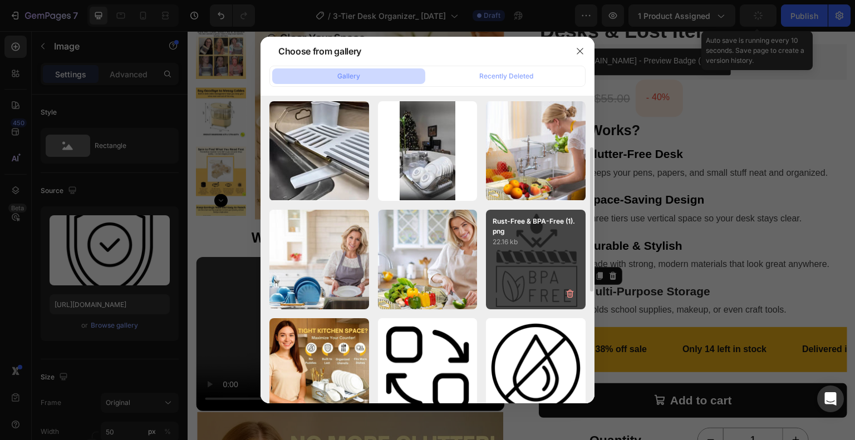
scroll to position [167, 0]
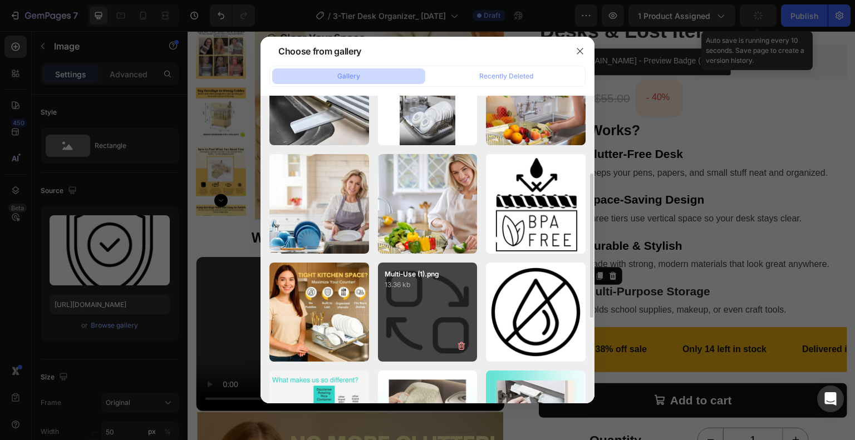
click at [443, 287] on p "13.36 kb" at bounding box center [427, 284] width 86 height 11
type input "[URL][DOMAIN_NAME]"
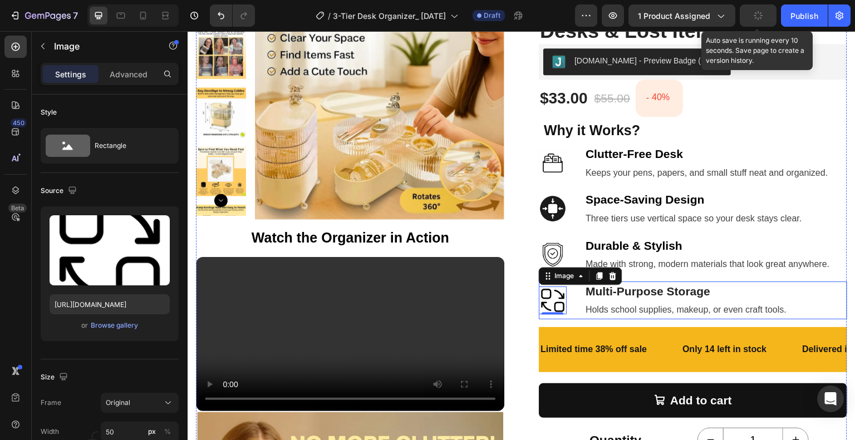
click at [575, 298] on div "Image 0 Multi-Purpose Storage Text block Holds school supplies, makeup, or even…" at bounding box center [693, 300] width 308 height 38
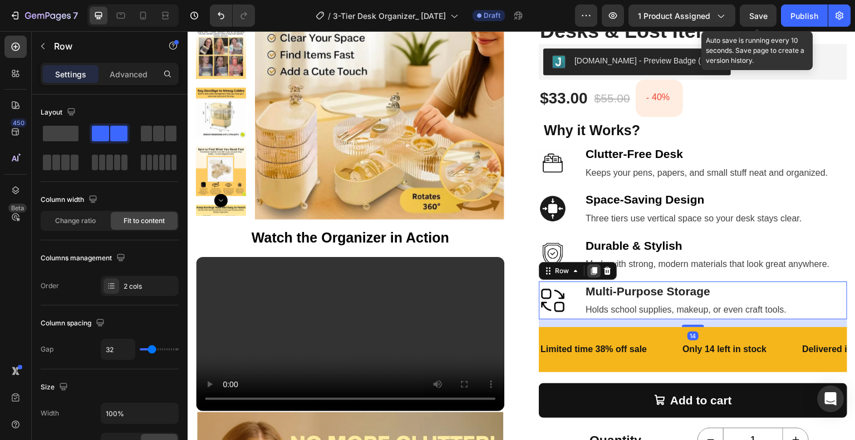
click at [591, 274] on icon at bounding box center [594, 271] width 6 height 8
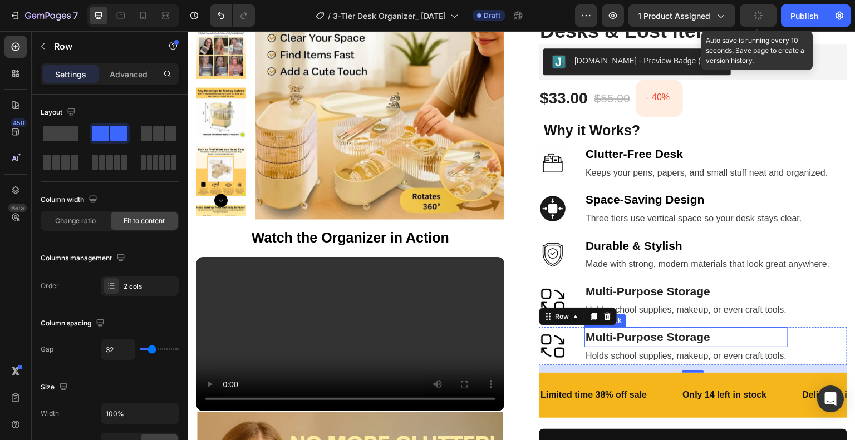
click at [625, 338] on strong "Multi-Purpose Storage" at bounding box center [647, 336] width 125 height 13
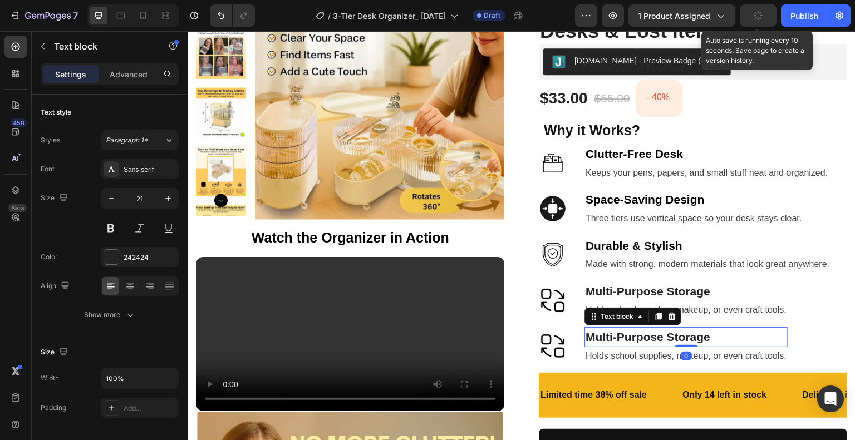
click at [614, 338] on strong "Multi-Purpose Storage" at bounding box center [647, 336] width 125 height 13
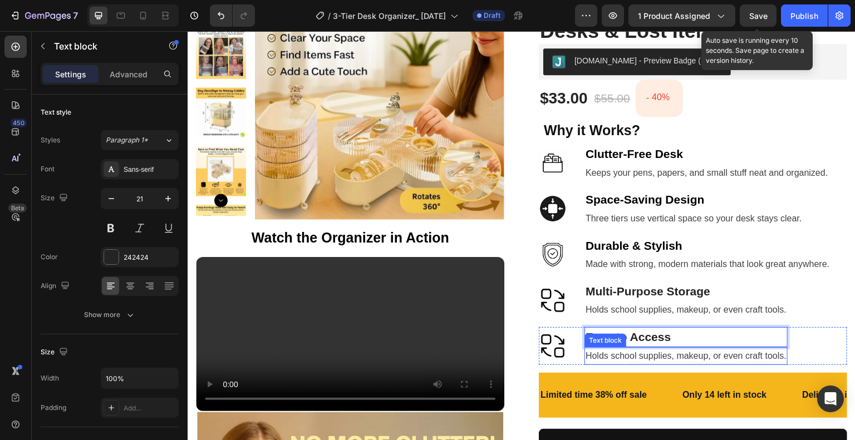
click at [640, 355] on span "Holds school supplies, makeup, or even craft tools." at bounding box center [685, 355] width 201 height 9
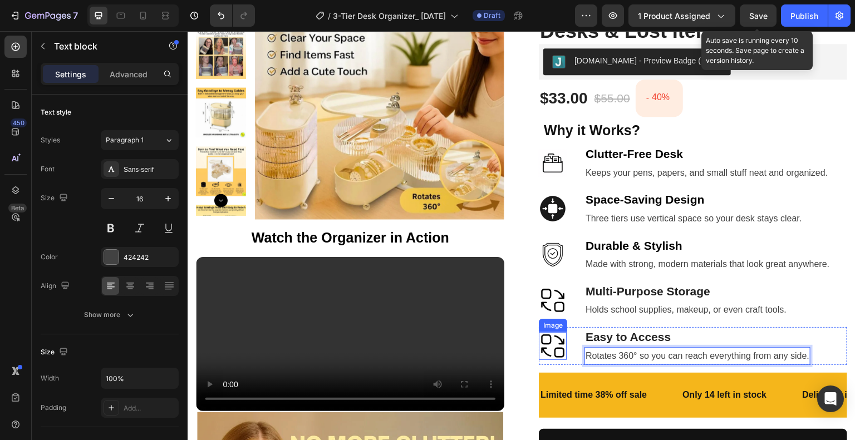
click at [551, 343] on img at bounding box center [553, 346] width 28 height 28
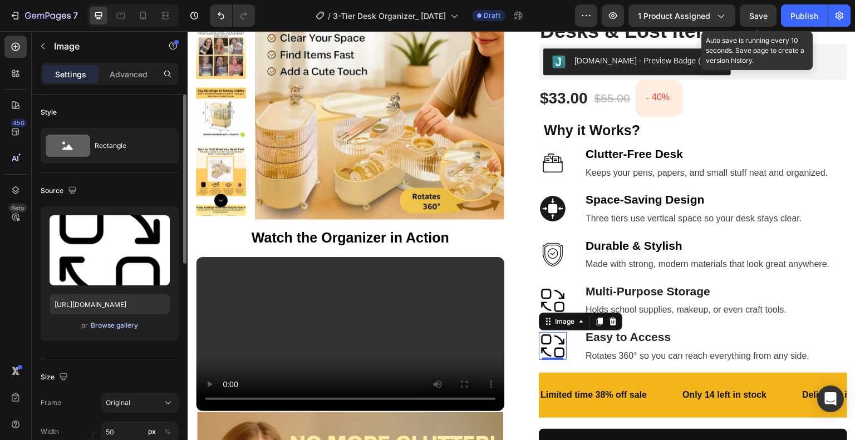
click at [125, 323] on div "Browse gallery" at bounding box center [114, 325] width 47 height 10
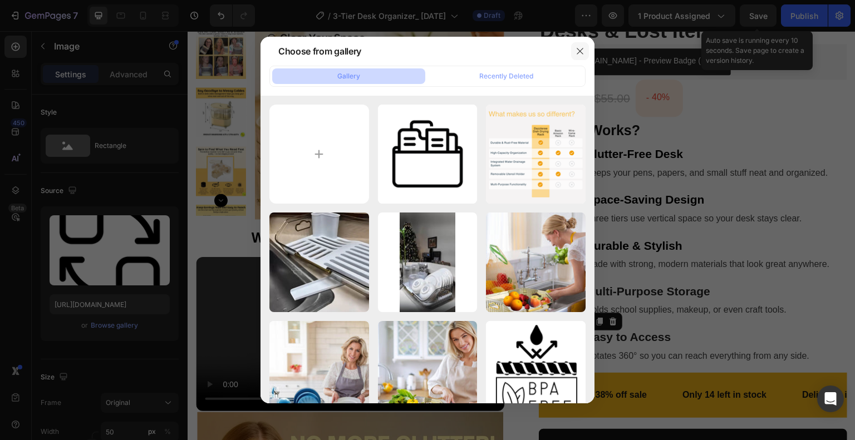
click at [579, 53] on icon "button" at bounding box center [579, 51] width 9 height 9
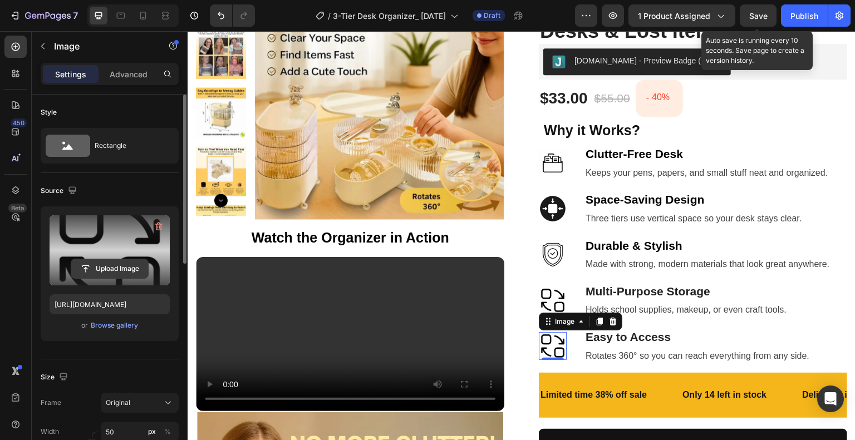
click at [128, 267] on input "file" at bounding box center [109, 268] width 77 height 19
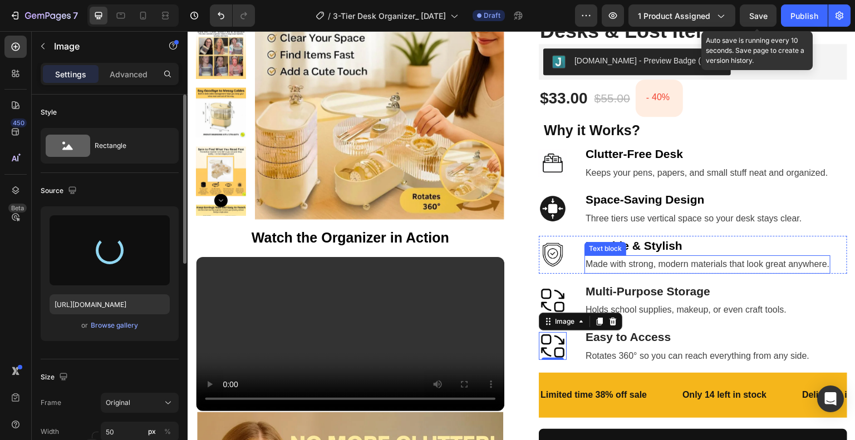
type input "[URL][DOMAIN_NAME]"
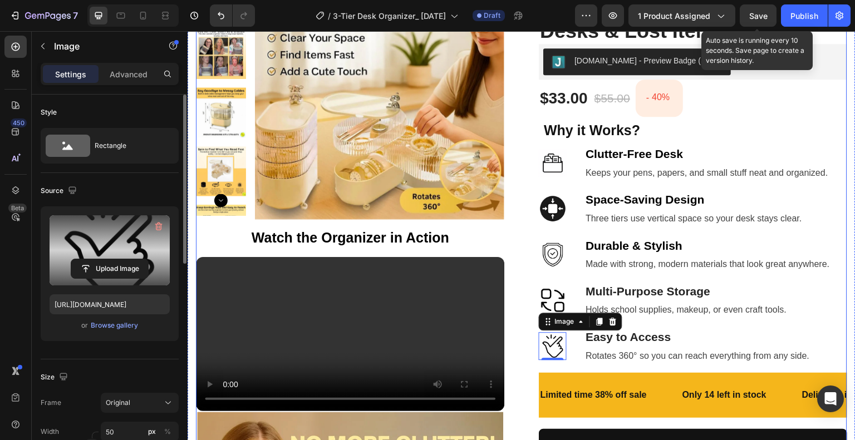
click at [516, 209] on div "Product Images Watch the Organizer in Action Text Block Your browser does not s…" at bounding box center [521, 399] width 651 height 858
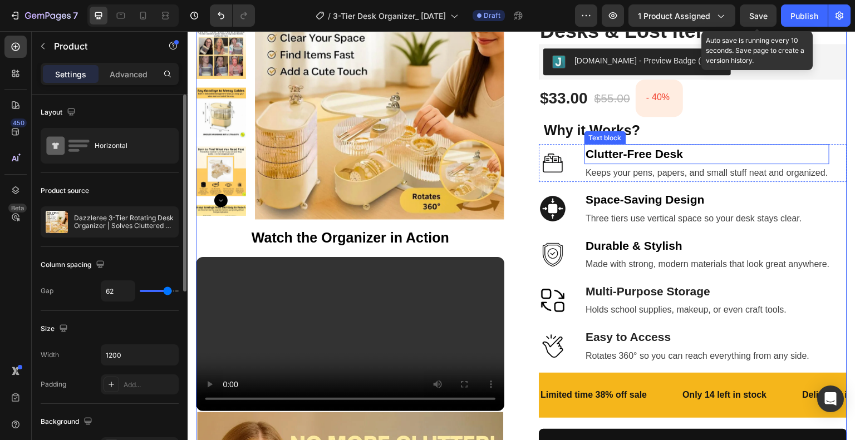
click at [695, 161] on div "Clutter-Free Desk Text block" at bounding box center [706, 154] width 245 height 20
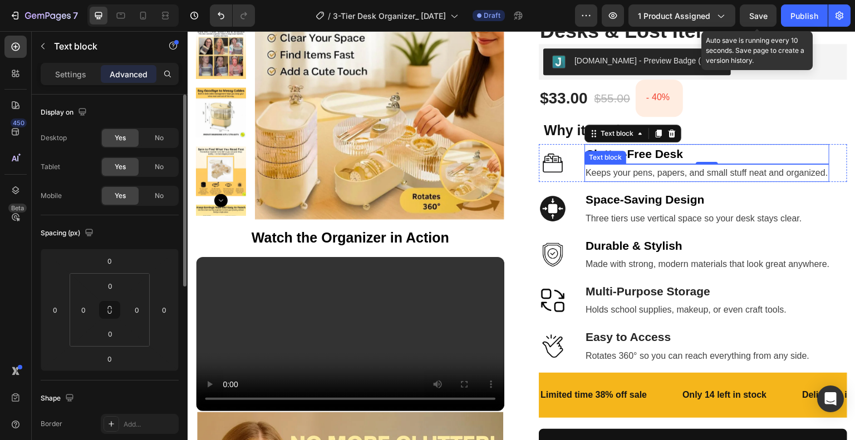
click at [654, 180] on div "Keeps your pens, papers, and small stuff neat and organized." at bounding box center [706, 173] width 245 height 18
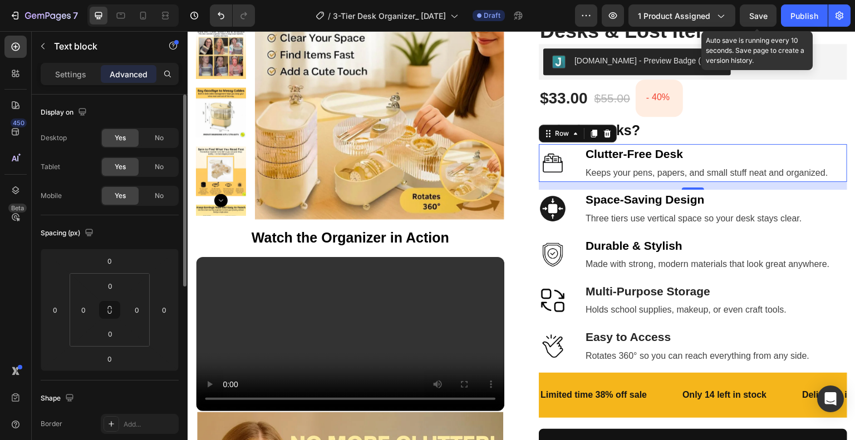
click at [571, 179] on div "Image Clutter-Free Desk Text block Keeps your pens, papers, and small stuff nea…" at bounding box center [693, 163] width 308 height 38
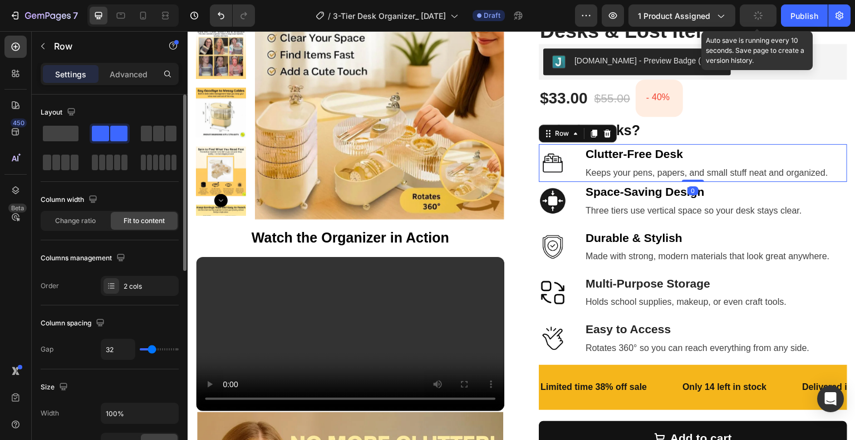
drag, startPoint x: 682, startPoint y: 187, endPoint x: 680, endPoint y: 177, distance: 10.2
click at [680, 177] on div "Image Clutter-Free Desk Text block Keeps your pens, papers, and small stuff nea…" at bounding box center [693, 163] width 308 height 38
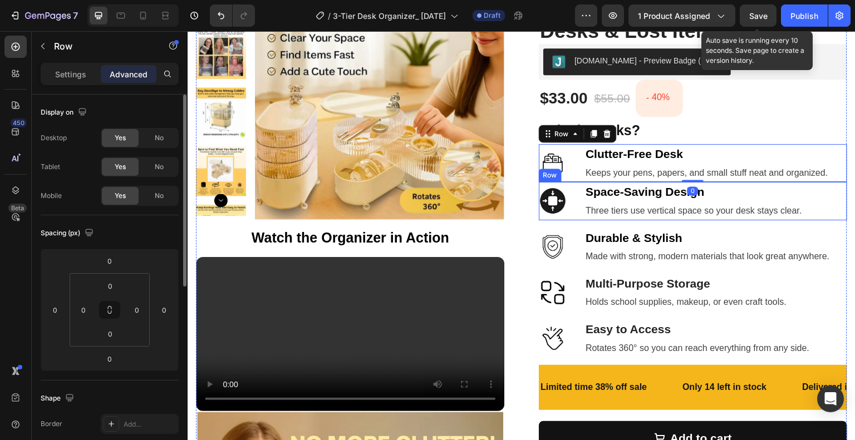
click at [574, 200] on div "Image Space-Saving Design Text block Three tiers use vertical space so your des…" at bounding box center [693, 201] width 308 height 38
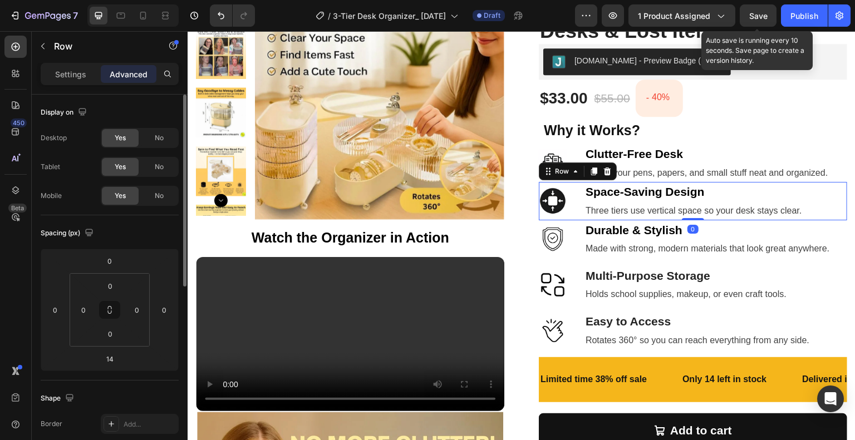
drag, startPoint x: 681, startPoint y: 225, endPoint x: 683, endPoint y: 214, distance: 11.3
click at [683, 214] on div "Image Space-Saving Design Text block Three tiers use vertical space so your des…" at bounding box center [693, 201] width 308 height 38
type input "0"
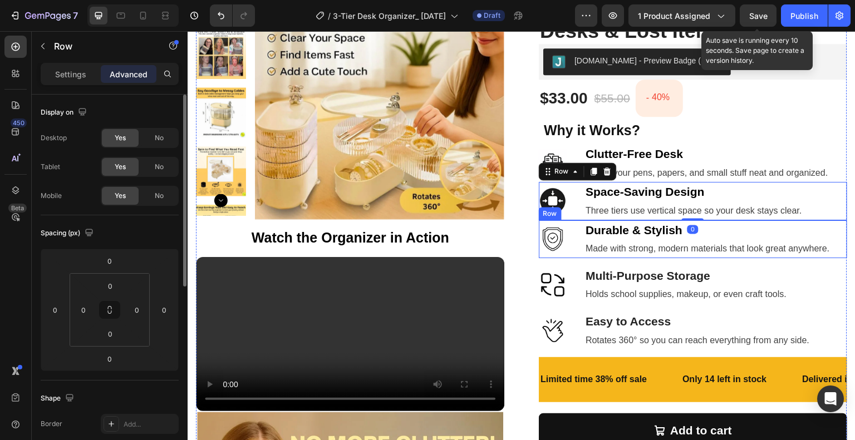
click at [572, 240] on div "Image Durable & Stylish Text block Made with strong, modern materials that look…" at bounding box center [693, 239] width 308 height 38
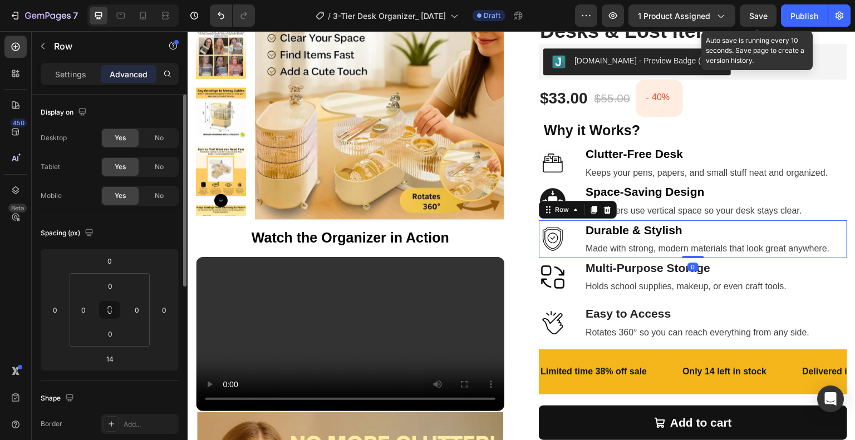
drag, startPoint x: 687, startPoint y: 263, endPoint x: 692, endPoint y: 251, distance: 12.0
click at [692, 251] on div "Image Durable & Stylish Text block Made with strong, modern materials that look…" at bounding box center [693, 239] width 308 height 38
type input "0"
click at [572, 285] on div "Image Multi-Purpose Storage Text block Holds school supplies, makeup, or even c…" at bounding box center [693, 277] width 308 height 38
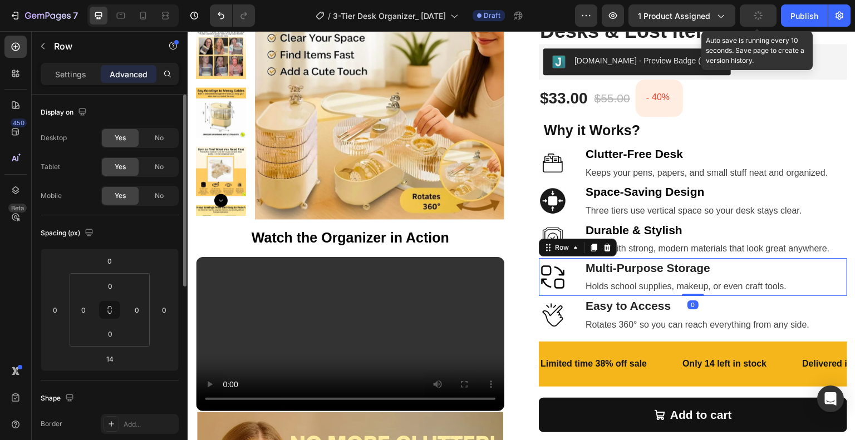
drag, startPoint x: 680, startPoint y: 303, endPoint x: 681, endPoint y: 290, distance: 12.8
click at [681, 290] on div "Image Multi-Purpose Storage Text block Holds school supplies, makeup, or even c…" at bounding box center [693, 277] width 308 height 38
type input "0"
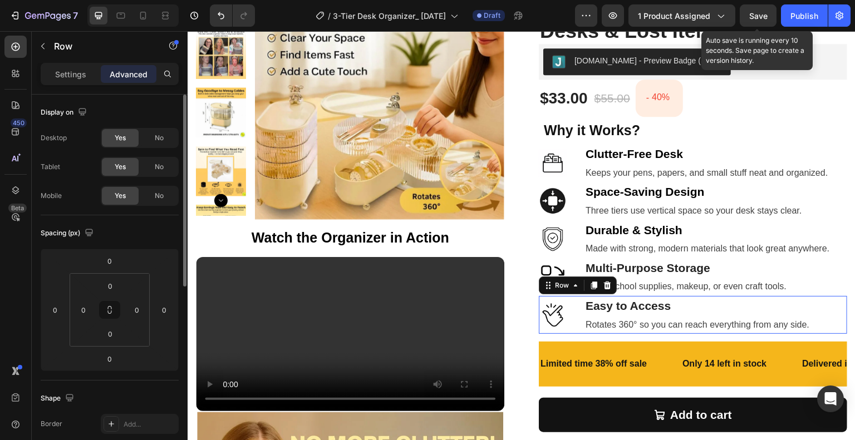
click at [567, 317] on div "Image Easy to Access Text block Rotates 360° so you can reach everything from a…" at bounding box center [693, 315] width 308 height 38
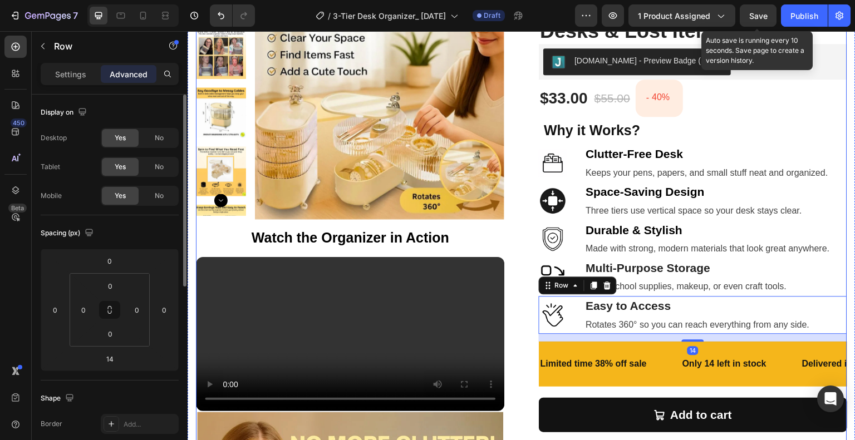
click at [525, 323] on div "Product Images Watch the Organizer in Action Text Block Your browser does not s…" at bounding box center [521, 383] width 651 height 827
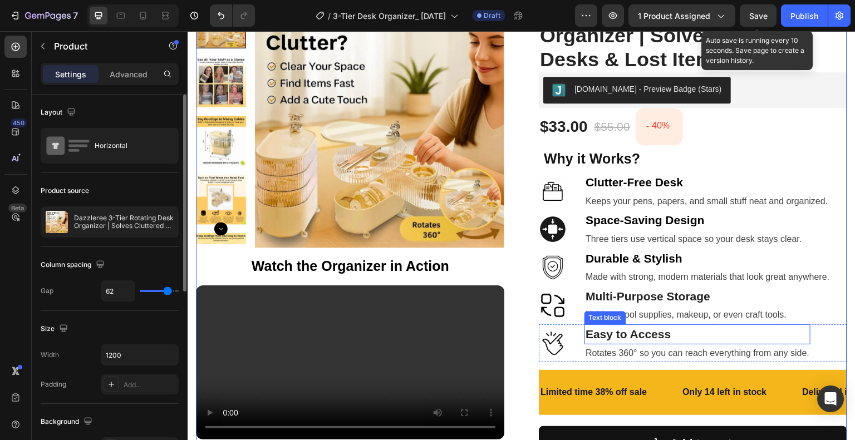
scroll to position [159, 0]
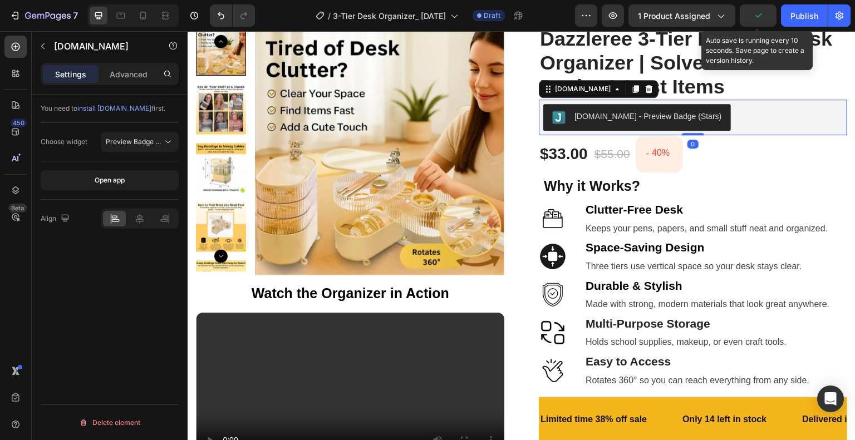
click at [543, 123] on button "[DOMAIN_NAME] - Preview Badge (Stars)" at bounding box center [636, 117] width 187 height 27
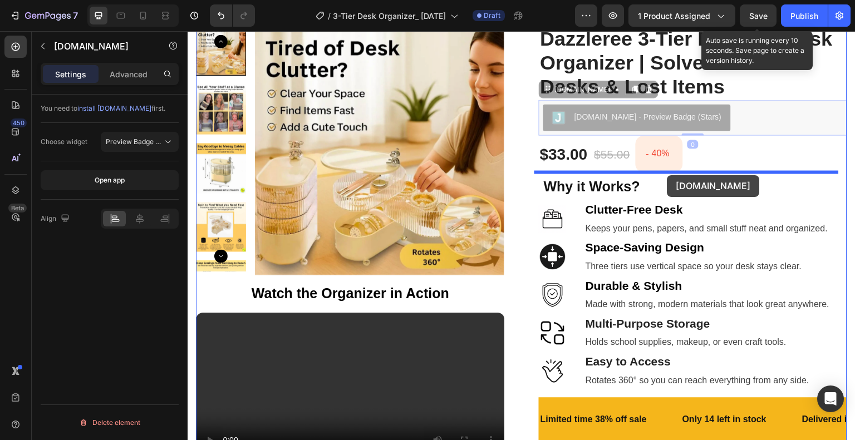
drag, startPoint x: 541, startPoint y: 89, endPoint x: 667, endPoint y: 175, distance: 152.9
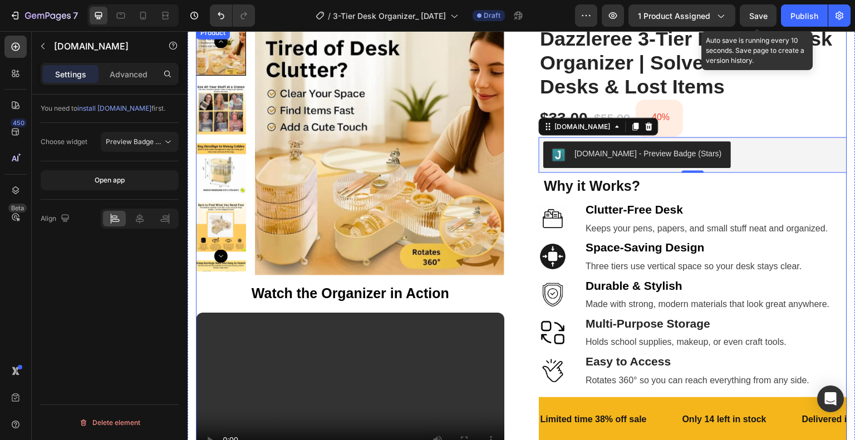
click at [520, 135] on div "Product Images Watch the Organizer in Action Text Block Your browser does not s…" at bounding box center [521, 439] width 651 height 827
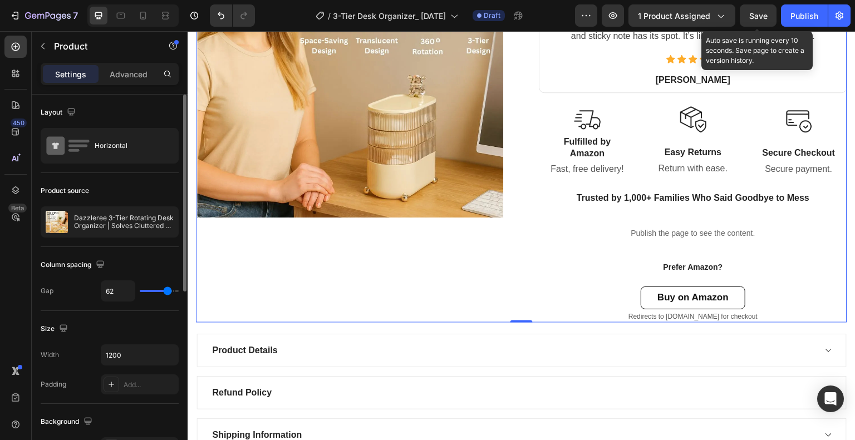
scroll to position [604, 0]
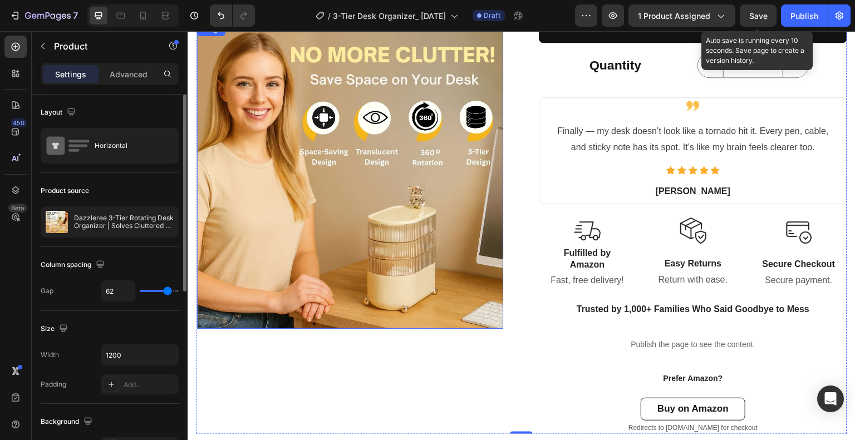
click at [303, 200] on img at bounding box center [350, 176] width 306 height 306
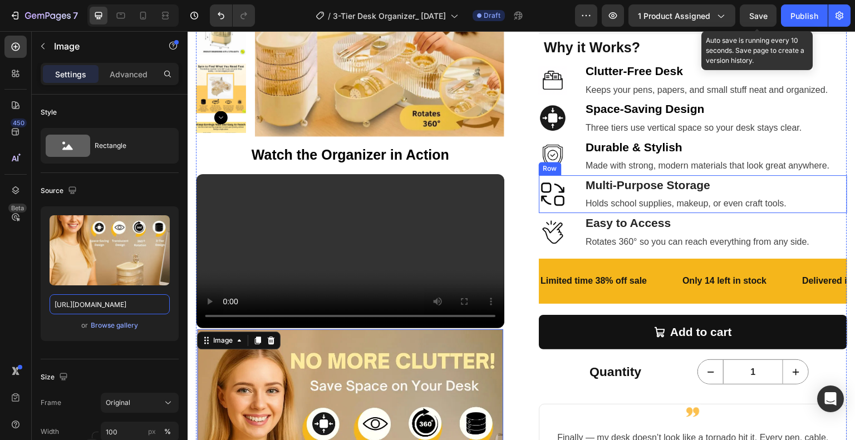
scroll to position [270, 0]
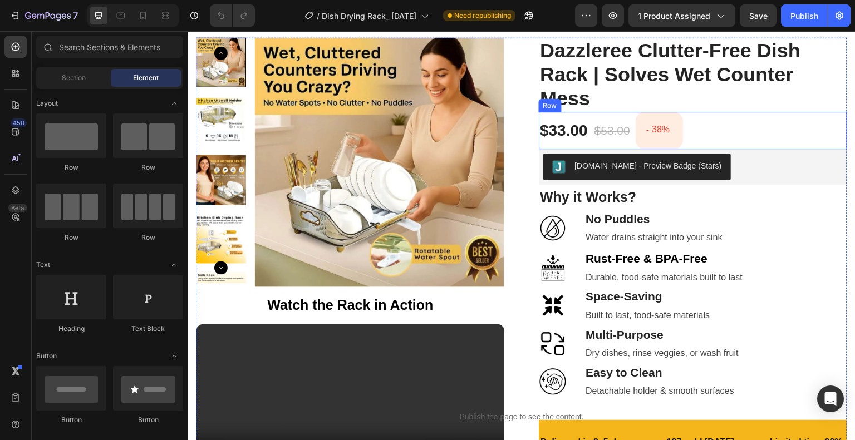
scroll to position [223, 0]
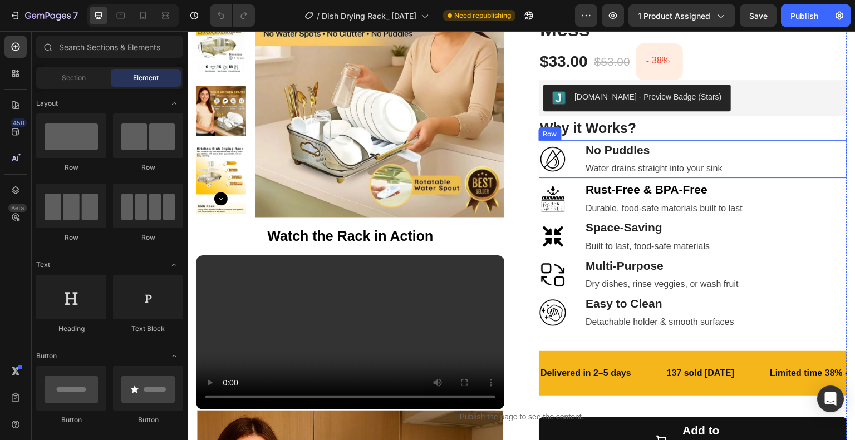
click at [572, 164] on div "Image No Puddles Text block Water drains straight into your sink Text block Row" at bounding box center [693, 159] width 308 height 38
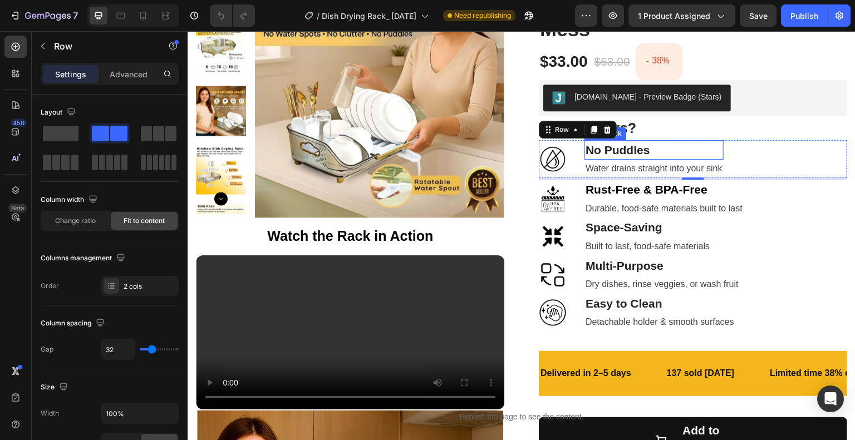
click at [647, 155] on p "No Puddles" at bounding box center [653, 150] width 137 height 18
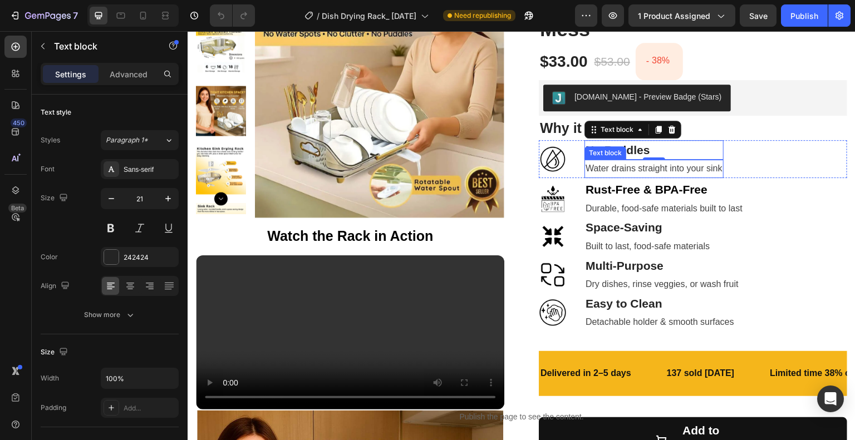
click at [645, 174] on p "Water drains straight into your sink" at bounding box center [653, 169] width 137 height 16
click at [720, 153] on div "Image No Puddles Text block Water drains straight into your sink Text block 0 R…" at bounding box center [693, 159] width 308 height 38
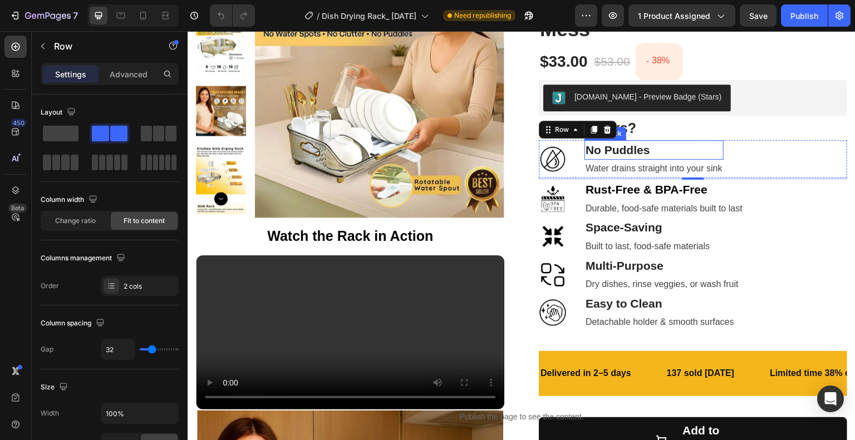
click at [669, 145] on p "No Puddles" at bounding box center [653, 150] width 137 height 18
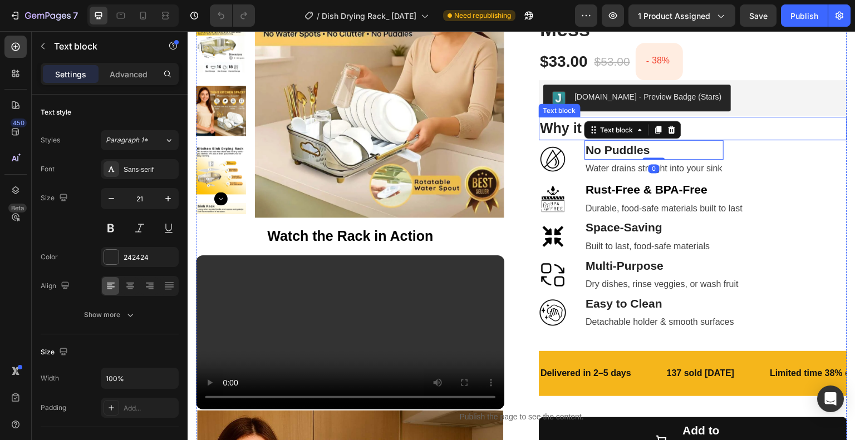
click at [717, 133] on p "Why it Works?" at bounding box center [693, 128] width 306 height 21
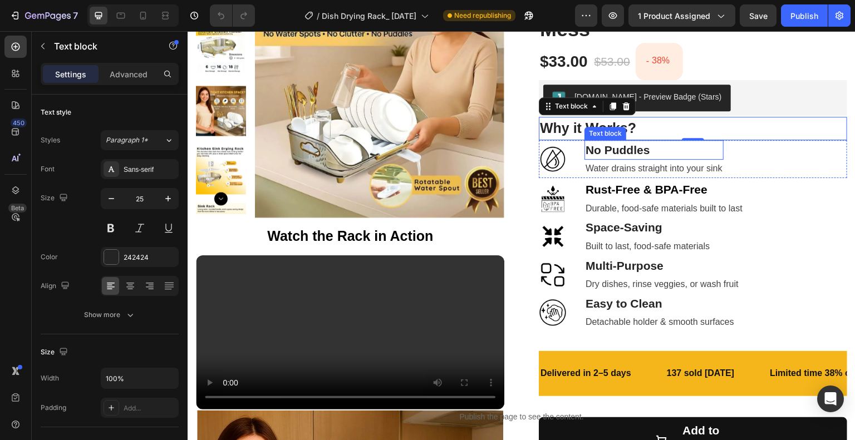
click at [654, 155] on p "No Puddles" at bounding box center [653, 150] width 137 height 18
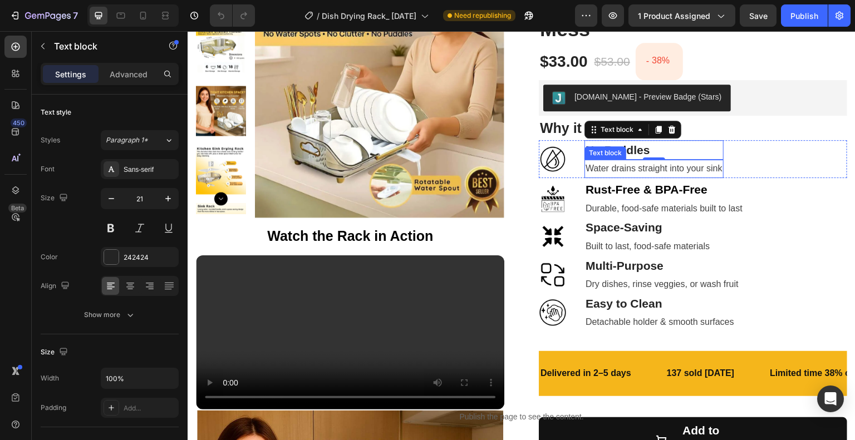
click at [627, 170] on p "Water drains straight into your sink" at bounding box center [653, 169] width 137 height 16
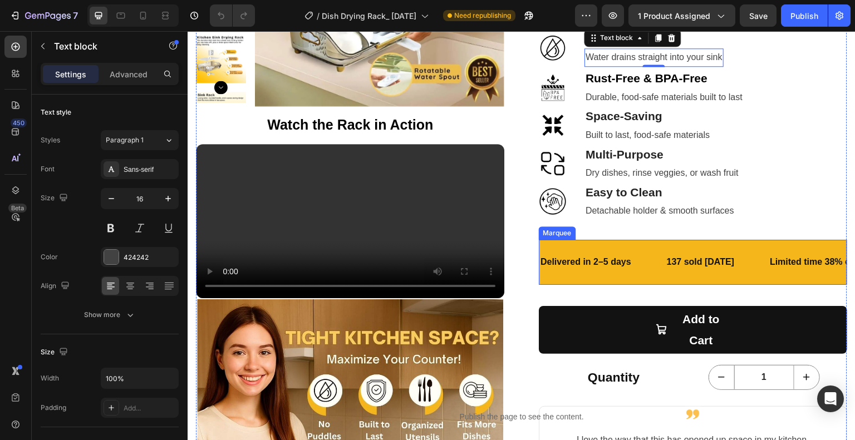
scroll to position [278, 0]
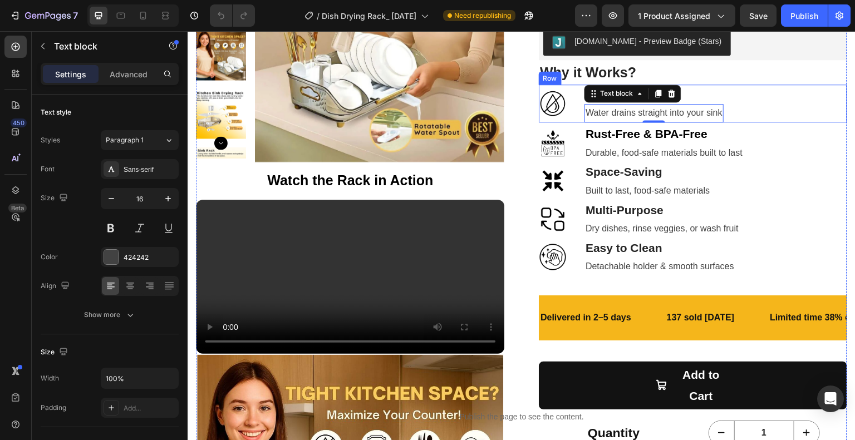
click at [741, 93] on div "Image No Puddles Text block Water drains straight into your sink Text block 0 R…" at bounding box center [693, 104] width 308 height 38
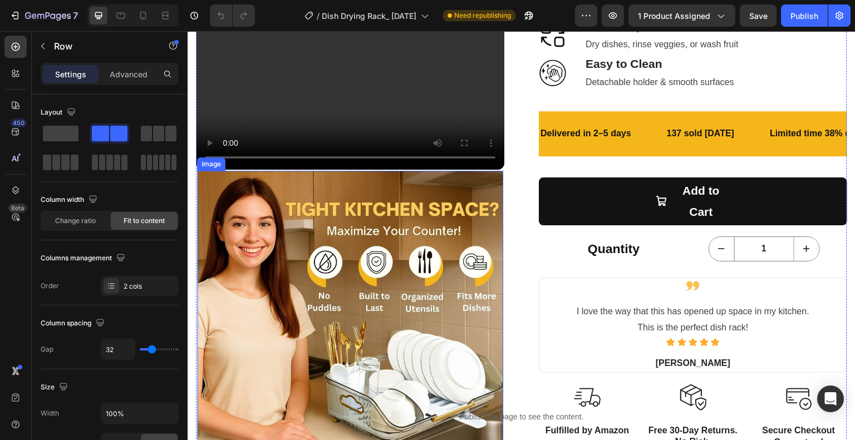
scroll to position [445, 0]
